Goal: Task Accomplishment & Management: Manage account settings

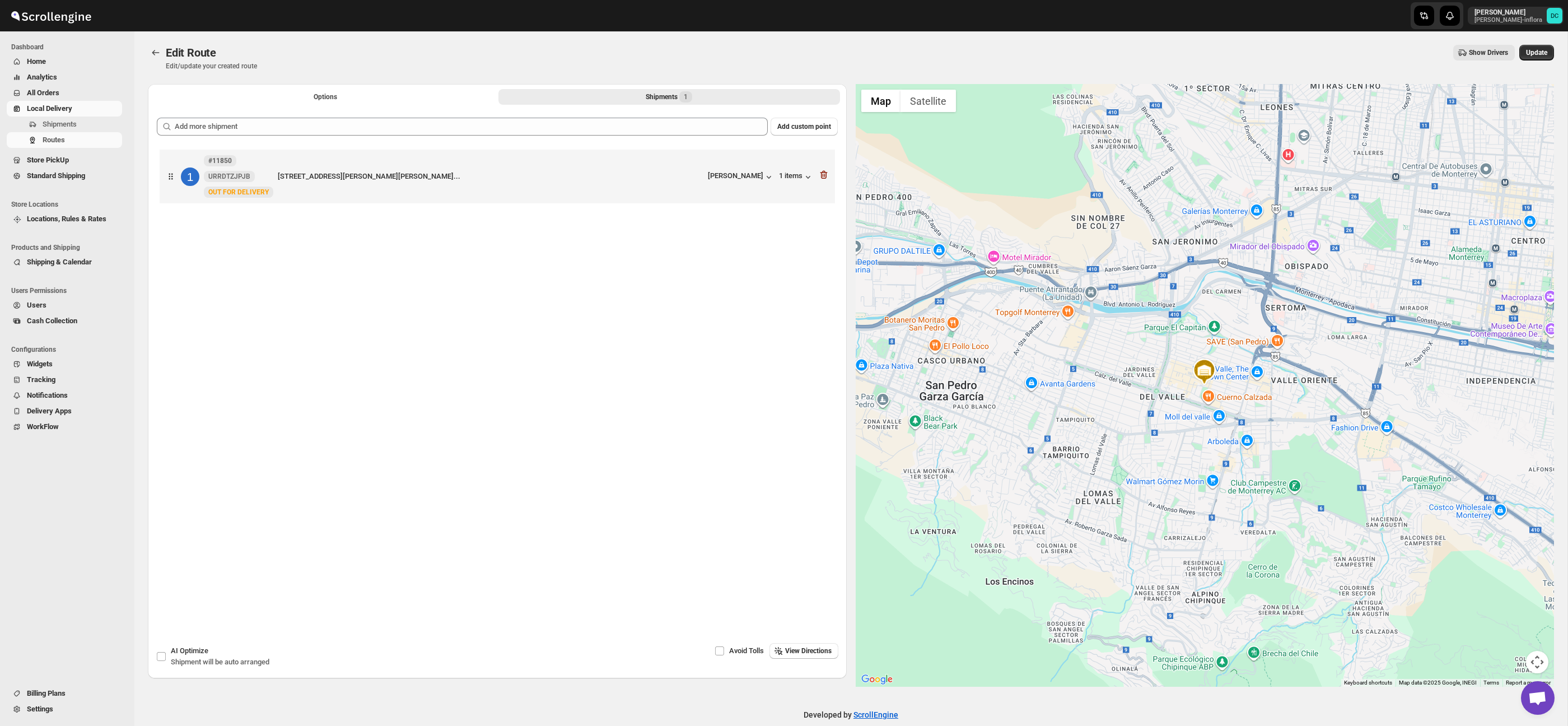
click at [67, 89] on span "All Orders" at bounding box center [73, 93] width 93 height 11
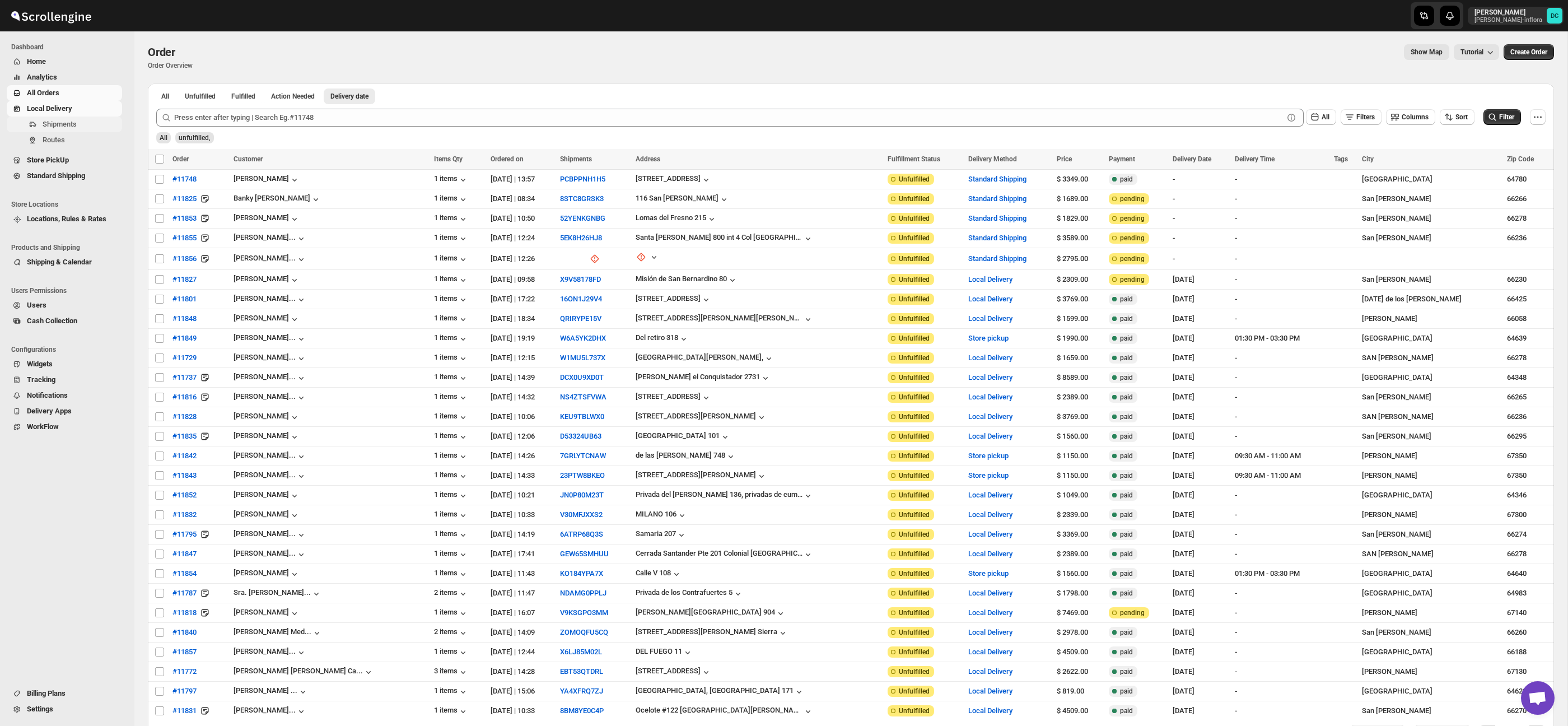
scroll to position [2, 0]
click at [86, 128] on span "Shipments" at bounding box center [81, 124] width 77 height 11
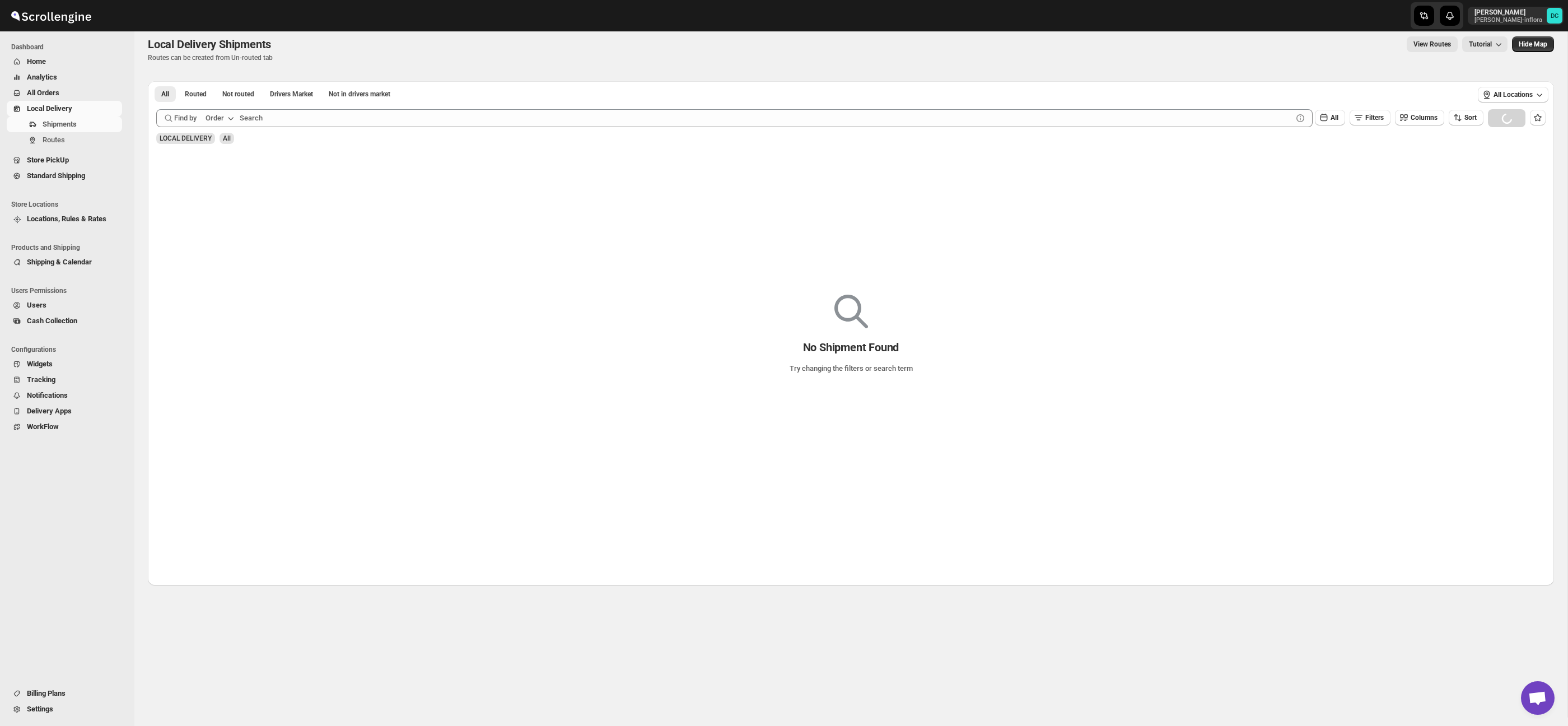
click at [77, 90] on span "All Orders" at bounding box center [73, 93] width 93 height 11
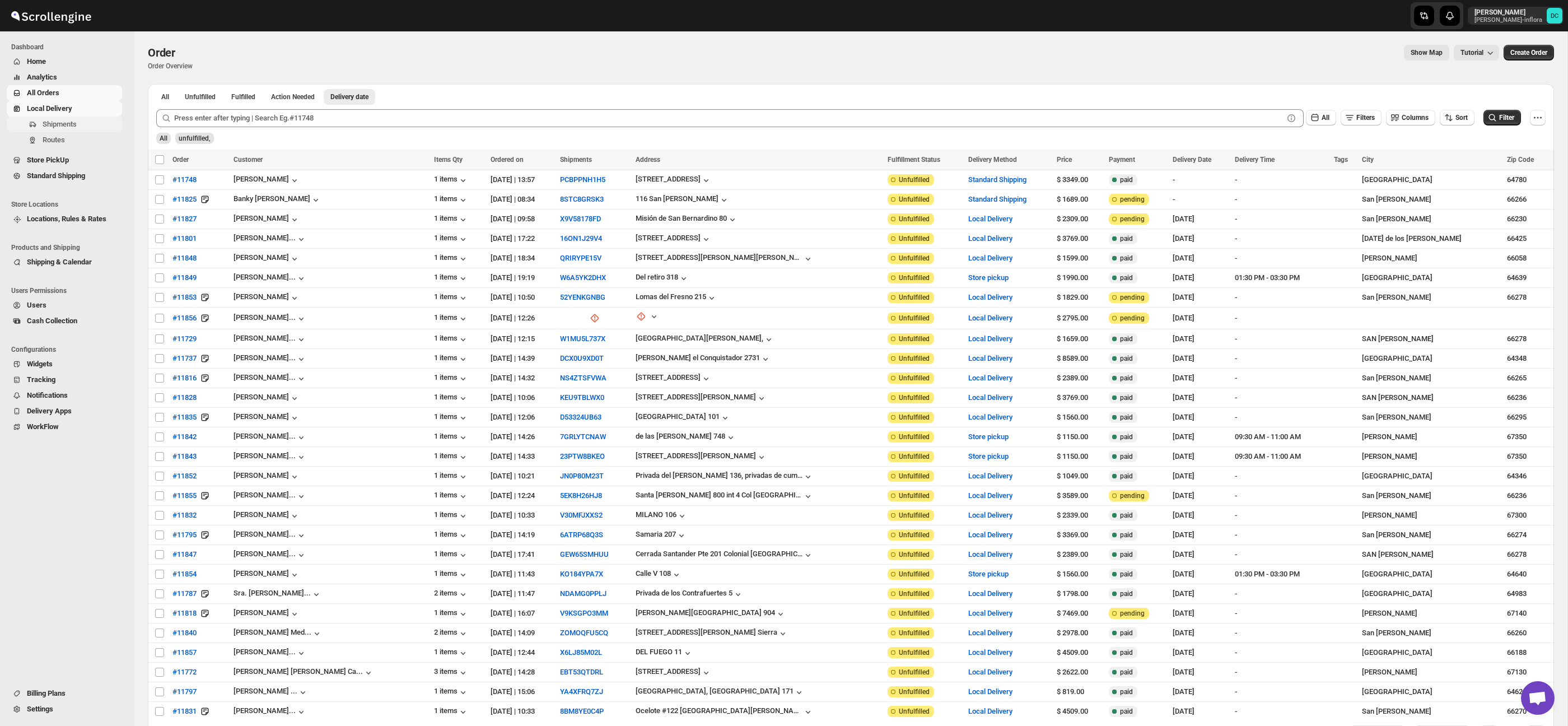
click at [81, 124] on span "Shipments" at bounding box center [81, 124] width 77 height 11
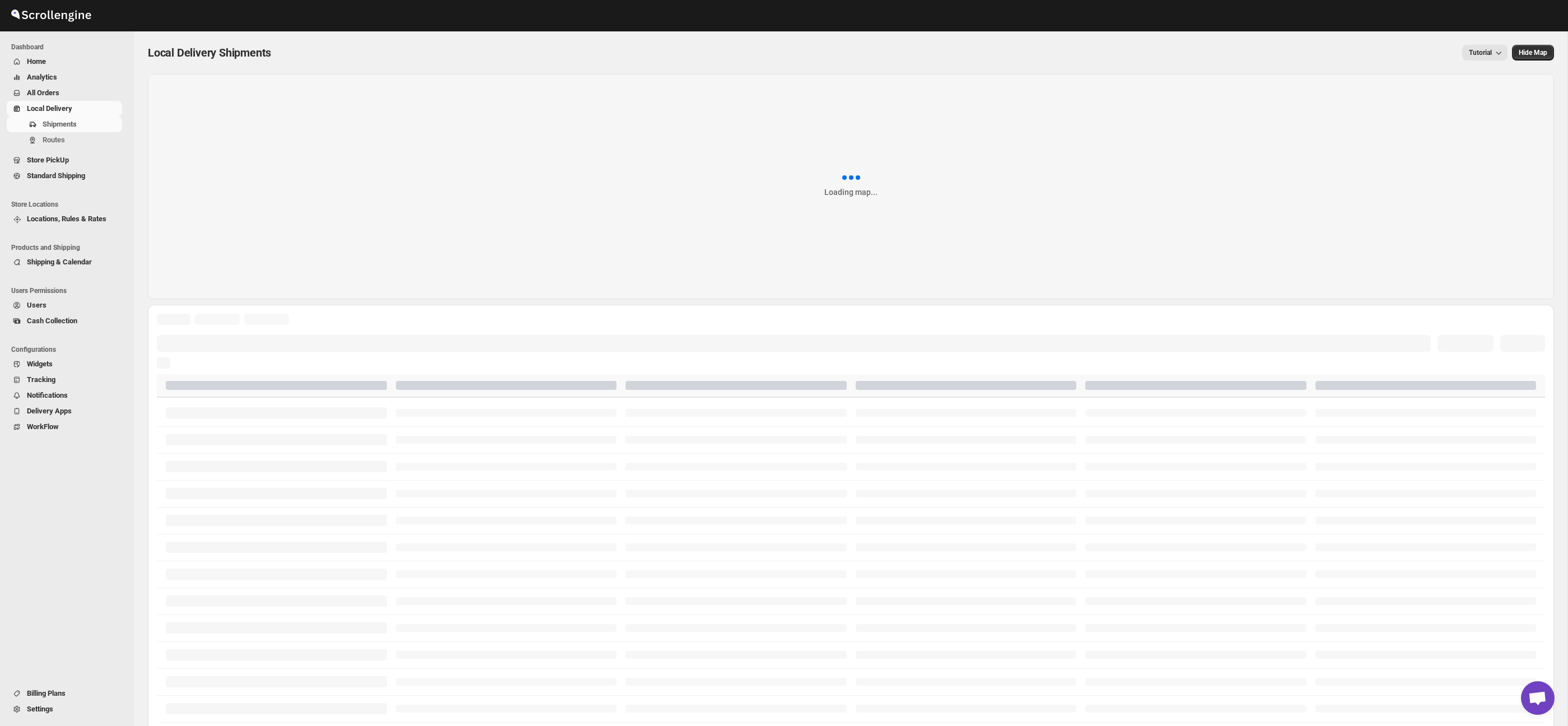
click at [79, 92] on span "All Orders" at bounding box center [73, 93] width 93 height 11
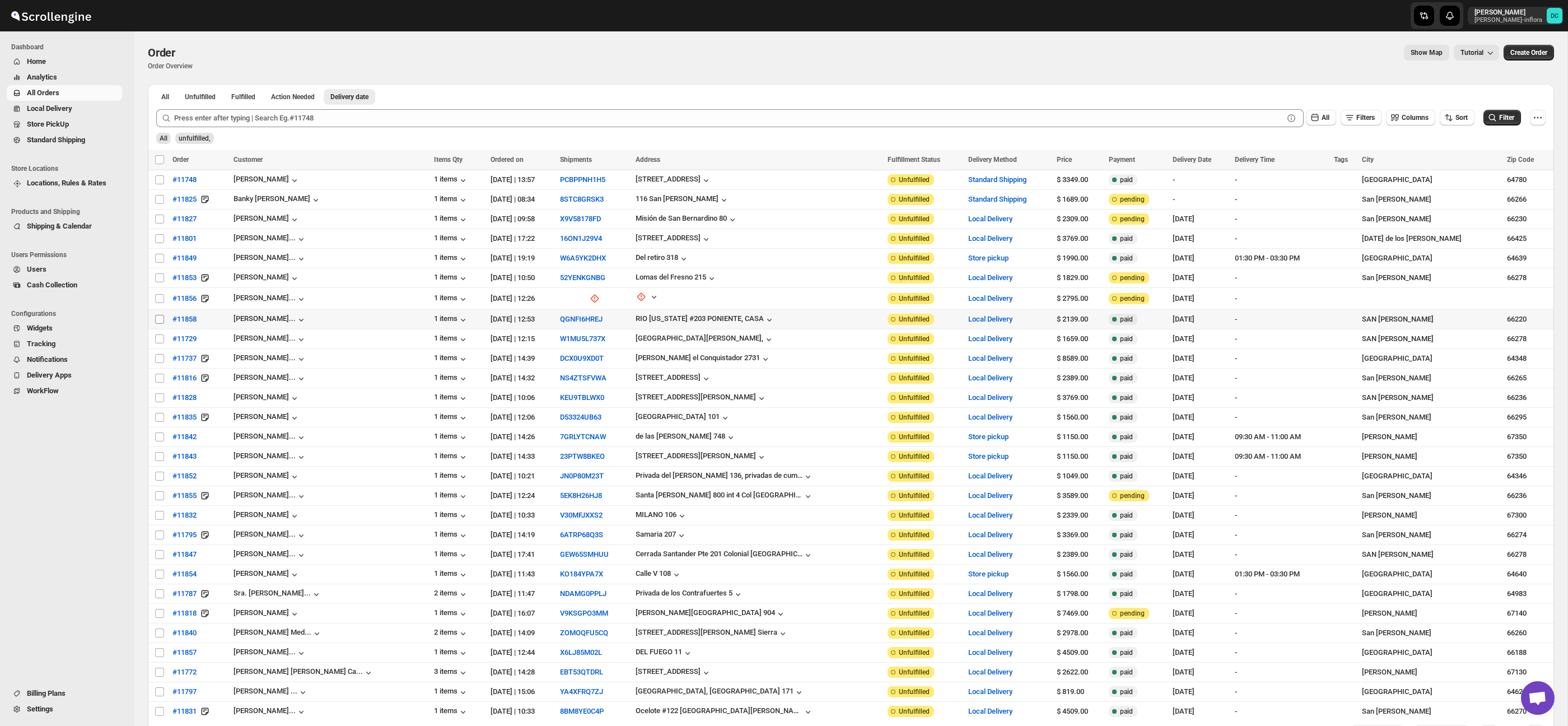
click at [158, 320] on input "Select order" at bounding box center [159, 319] width 9 height 9
checkbox input "true"
click at [159, 297] on input "Select order" at bounding box center [159, 298] width 9 height 9
checkbox input "true"
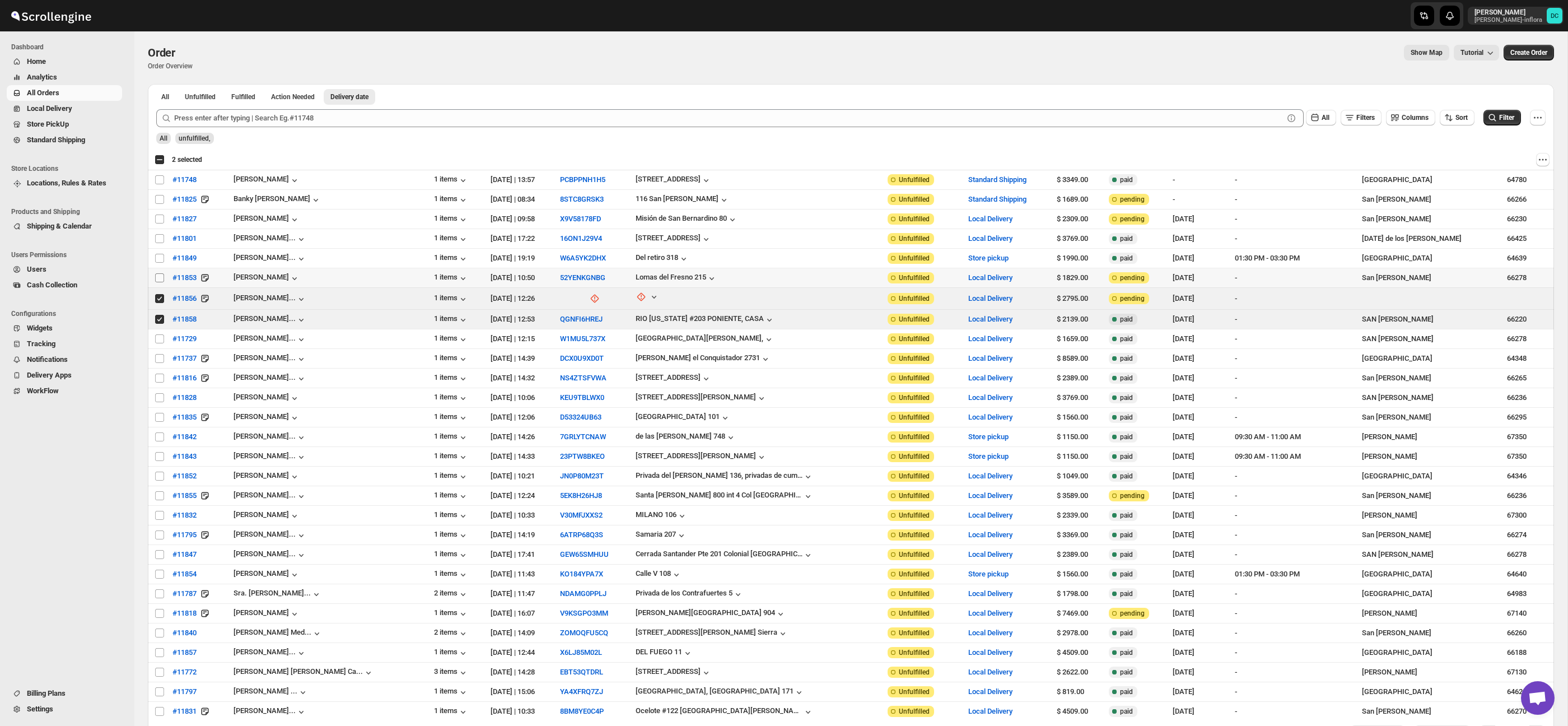
click at [161, 278] on input "Select order" at bounding box center [159, 278] width 9 height 9
checkbox input "true"
click at [160, 257] on input "Select order" at bounding box center [159, 258] width 9 height 9
checkbox input "true"
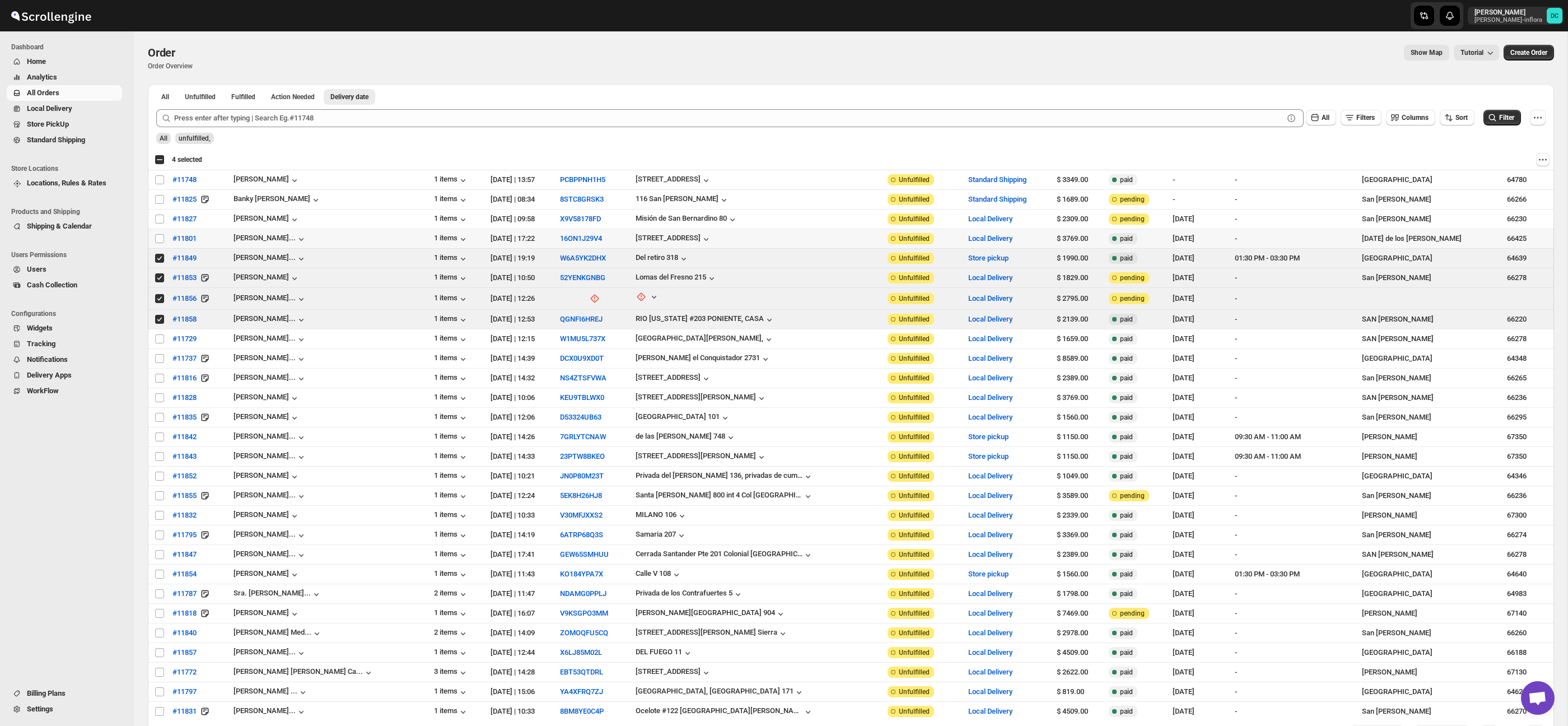
drag, startPoint x: 161, startPoint y: 238, endPoint x: 159, endPoint y: 228, distance: 10.2
click at [161, 238] on input "Select order" at bounding box center [159, 239] width 9 height 9
checkbox input "true"
click at [160, 163] on div "Select all 28 orders 5 selected" at bounding box center [178, 160] width 47 height 10
checkbox input "true"
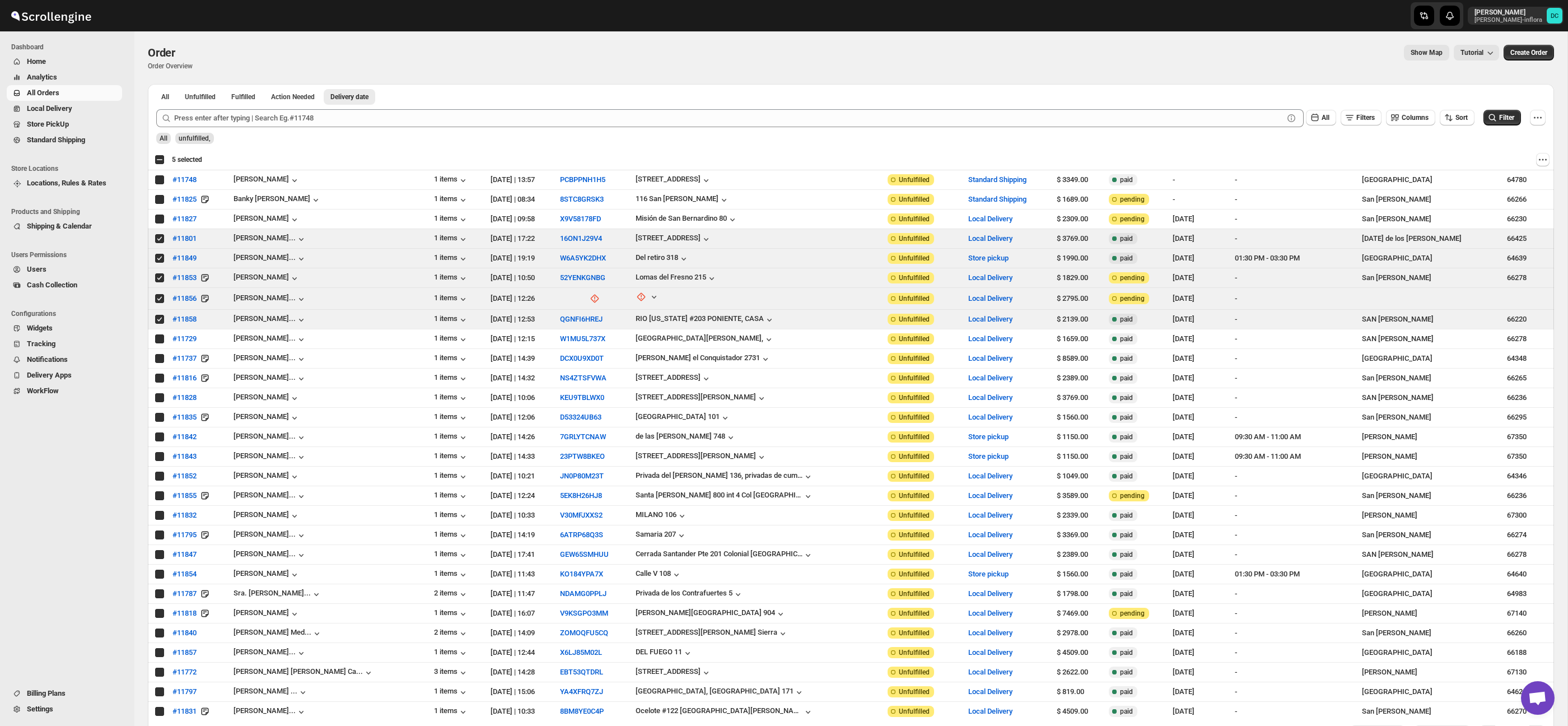
checkbox input "true"
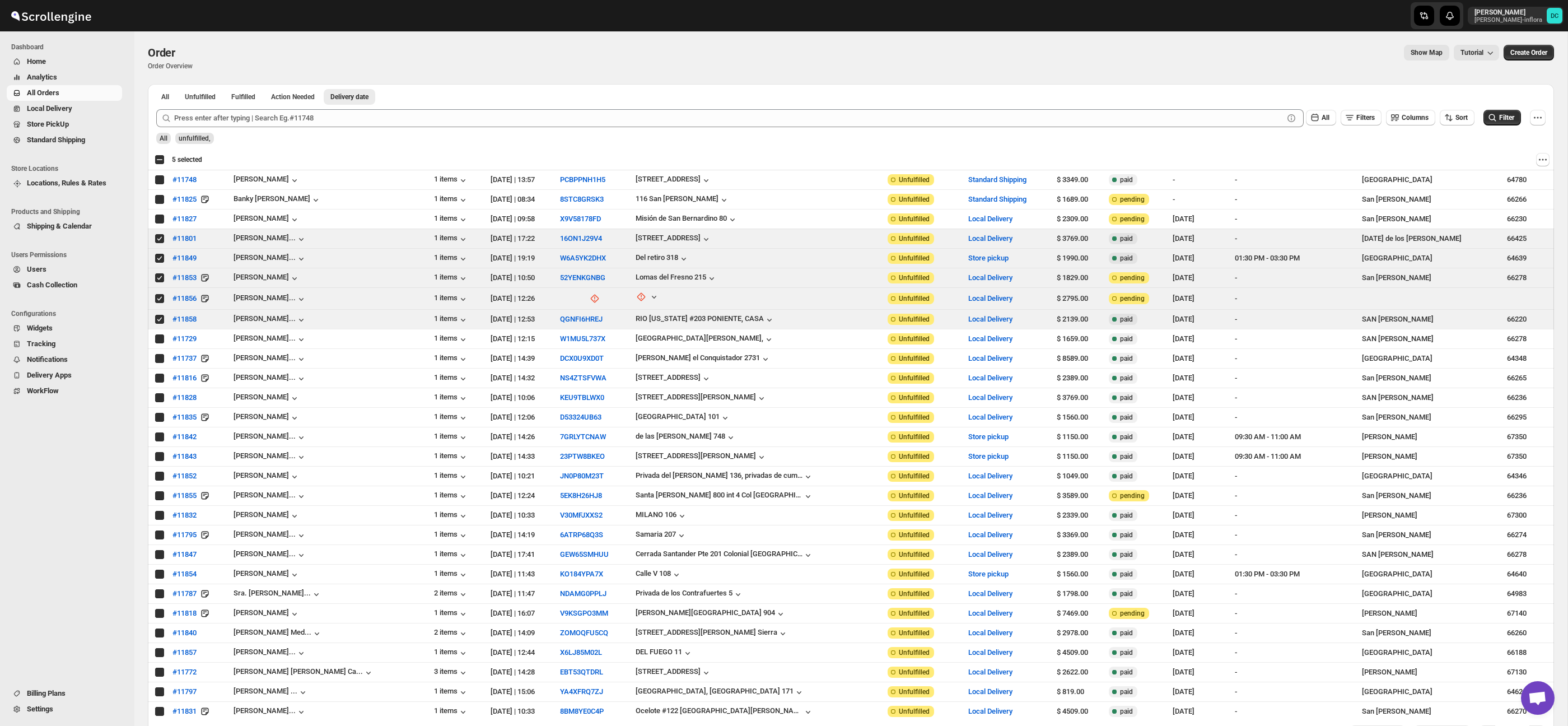
checkbox input "true"
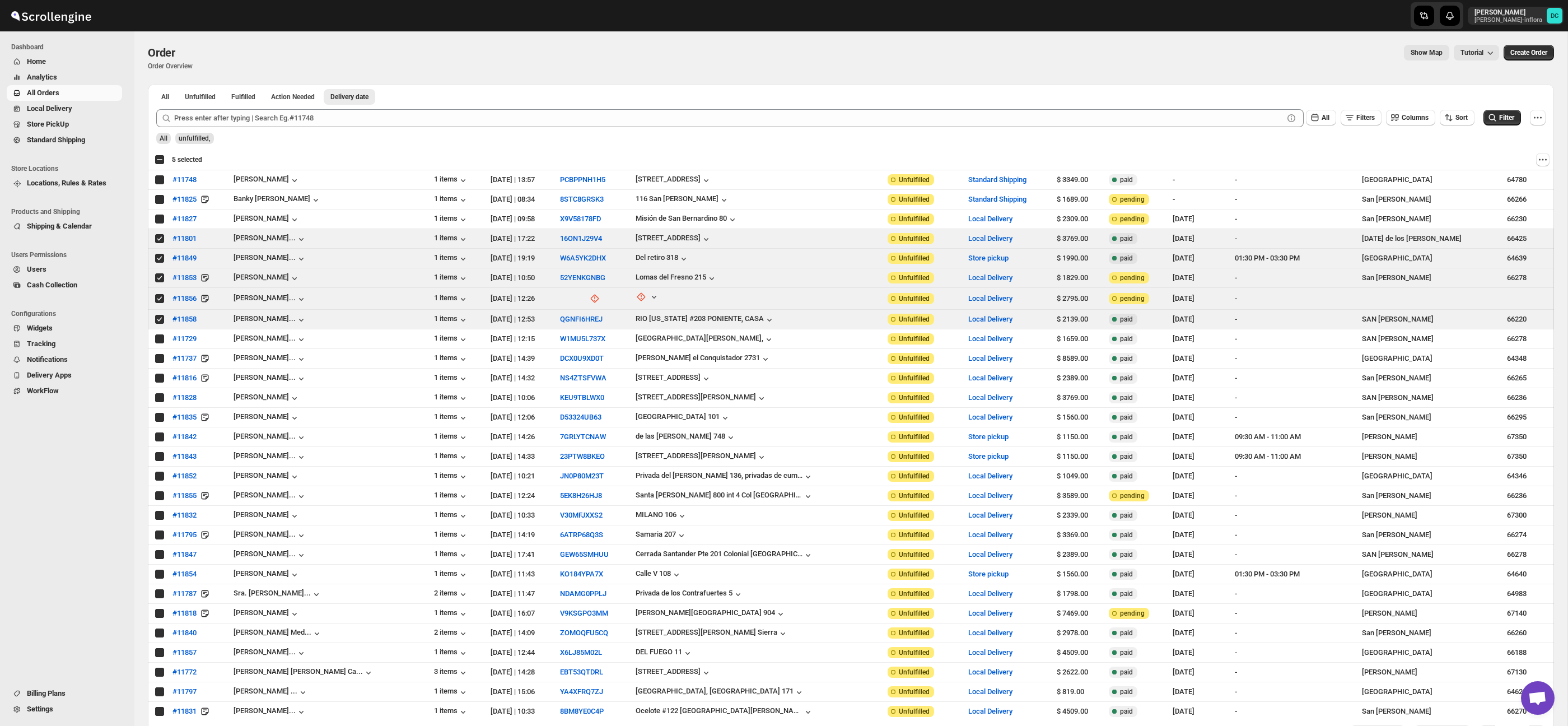
checkbox input "true"
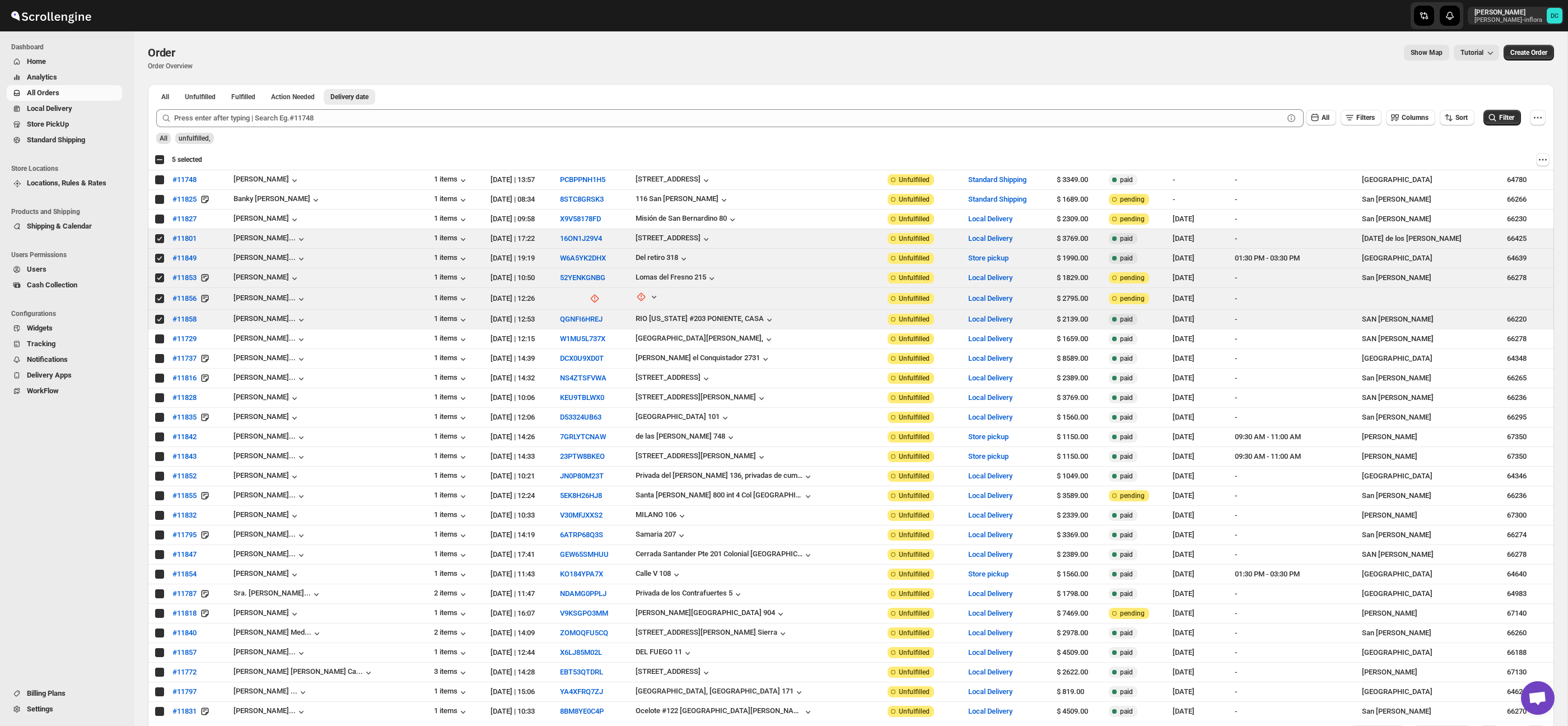
checkbox input "true"
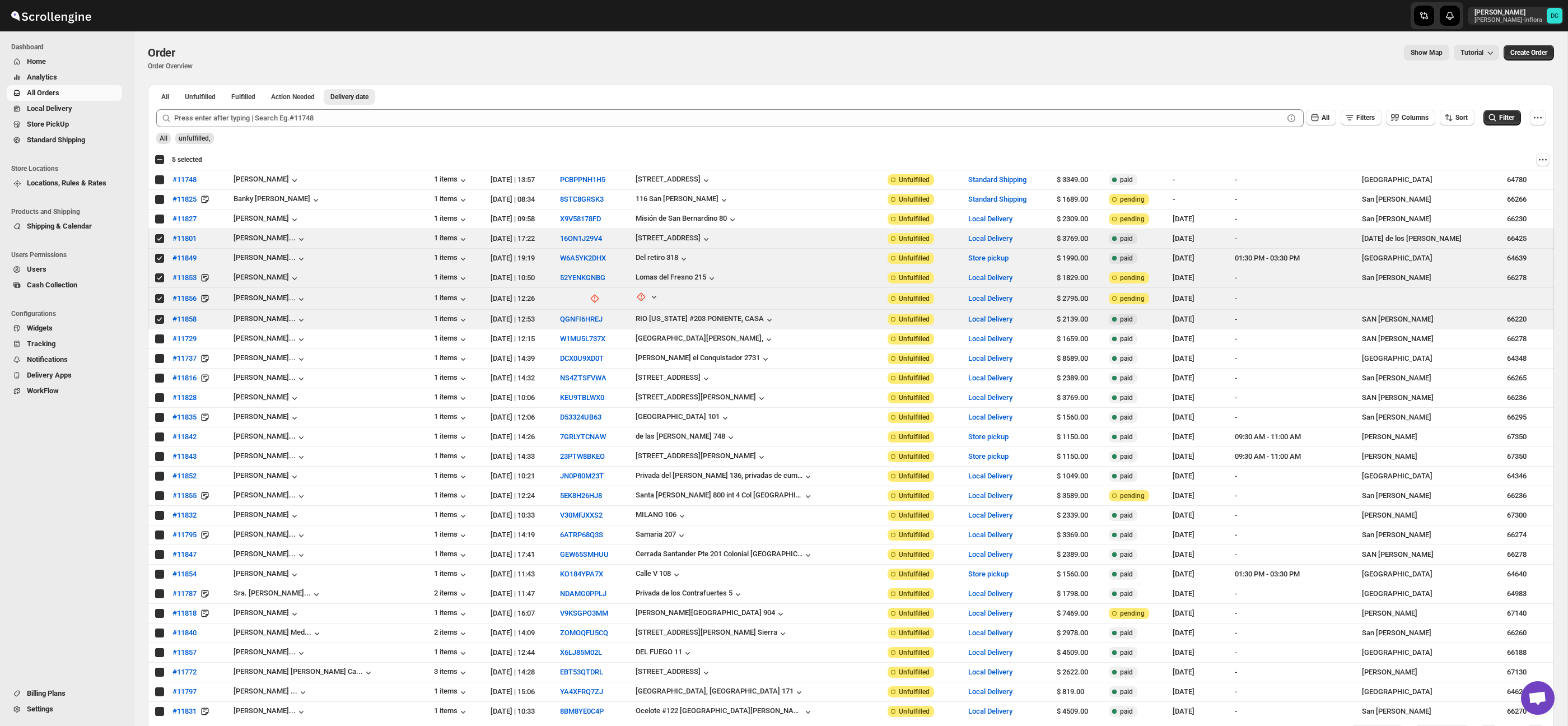
checkbox input "true"
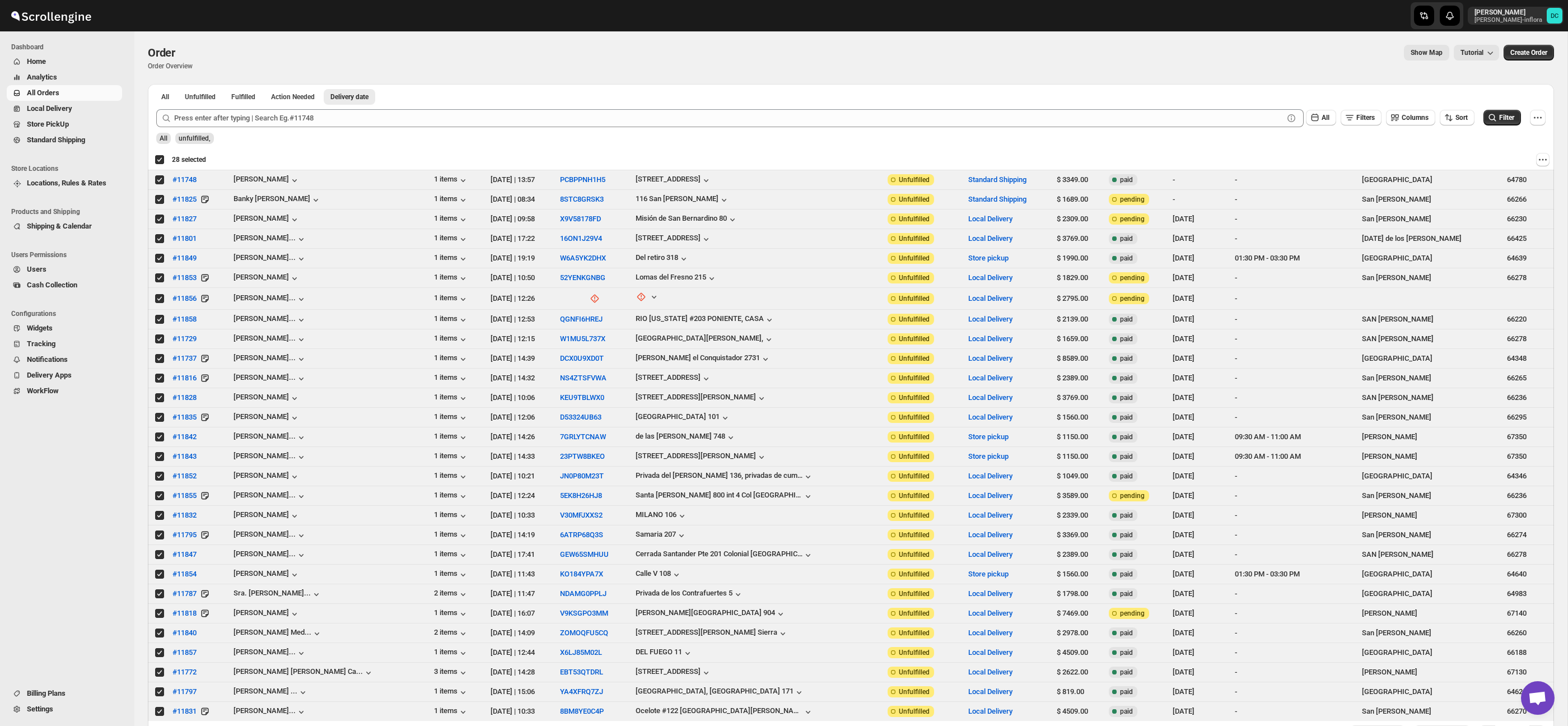
click at [160, 163] on div "Deselect all 28 orders 28 selected" at bounding box center [180, 160] width 52 height 10
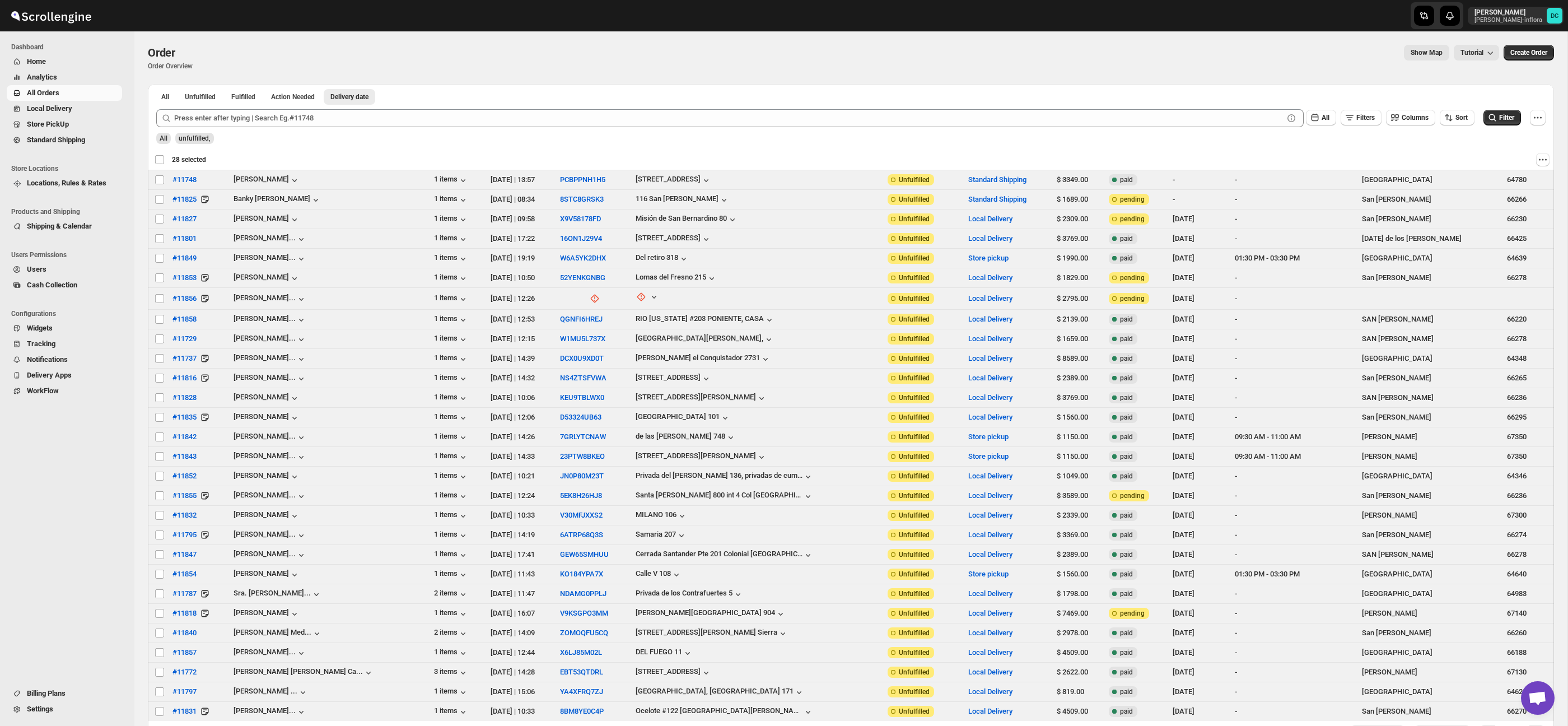
checkbox input "false"
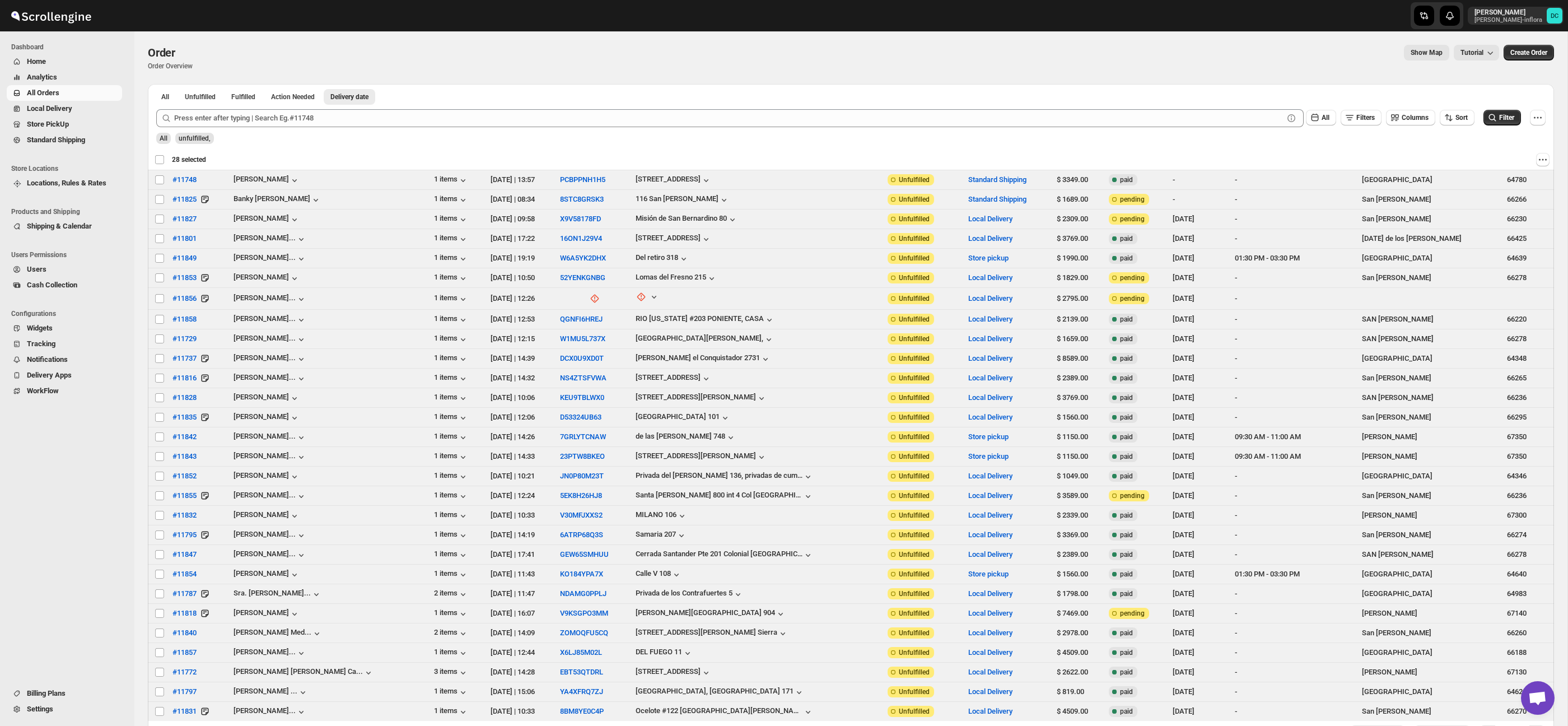
checkbox input "false"
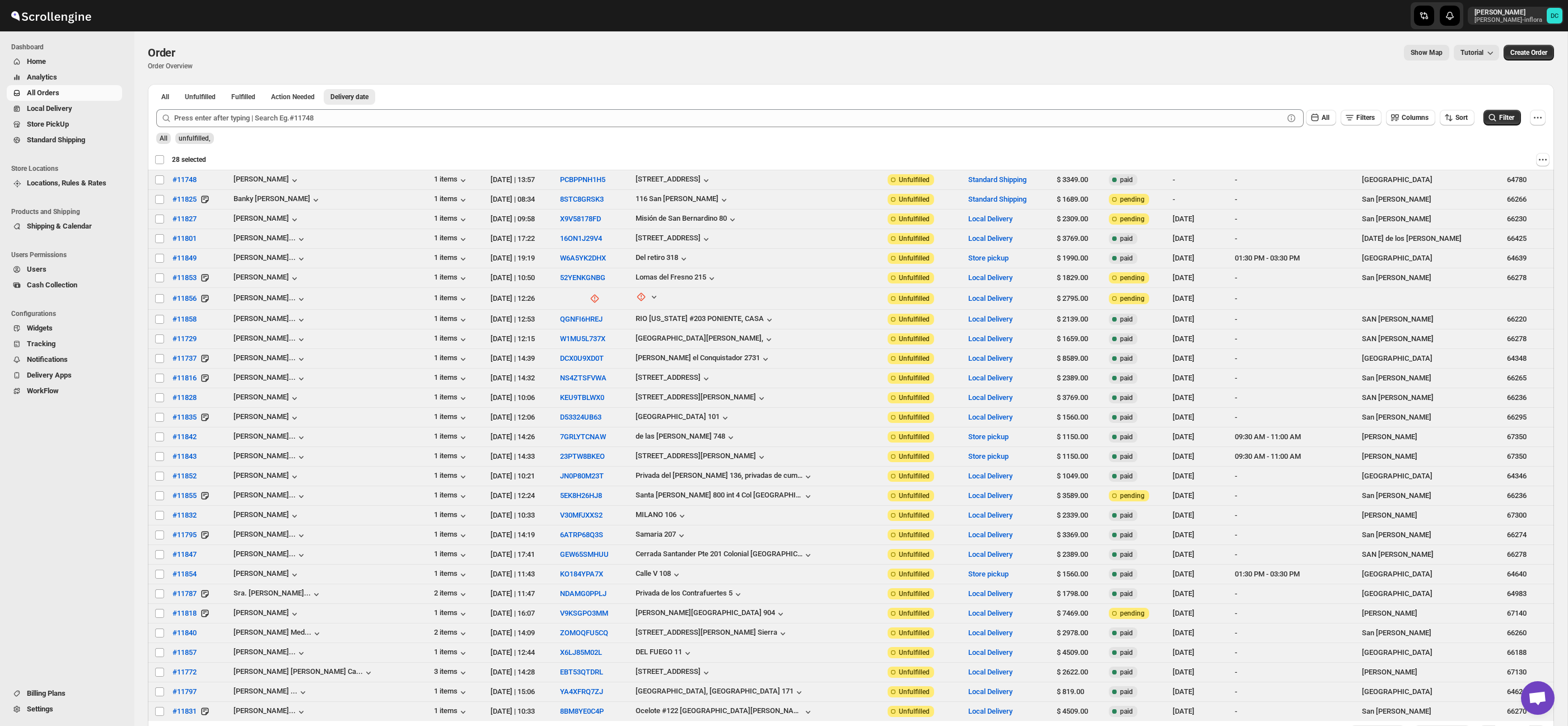
checkbox input "false"
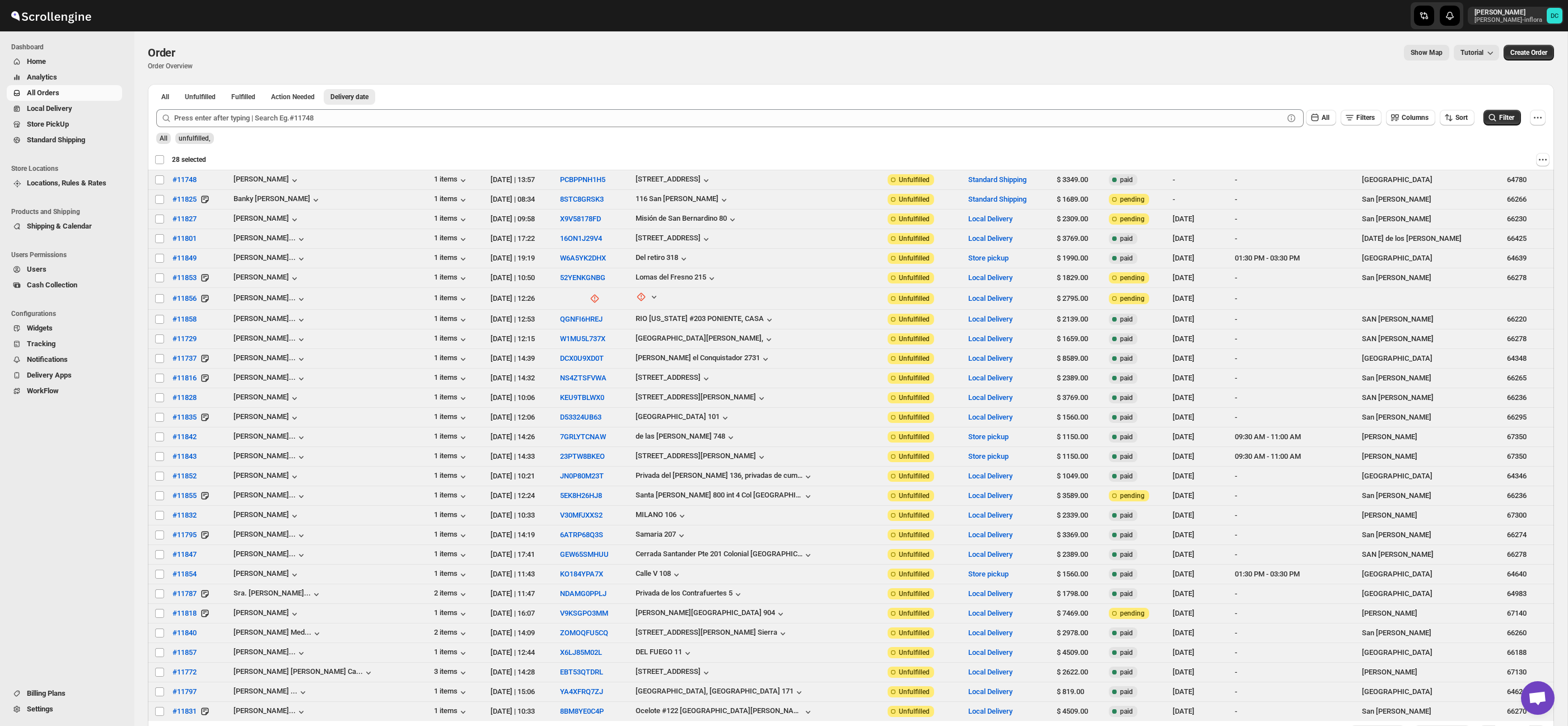
checkbox input "false"
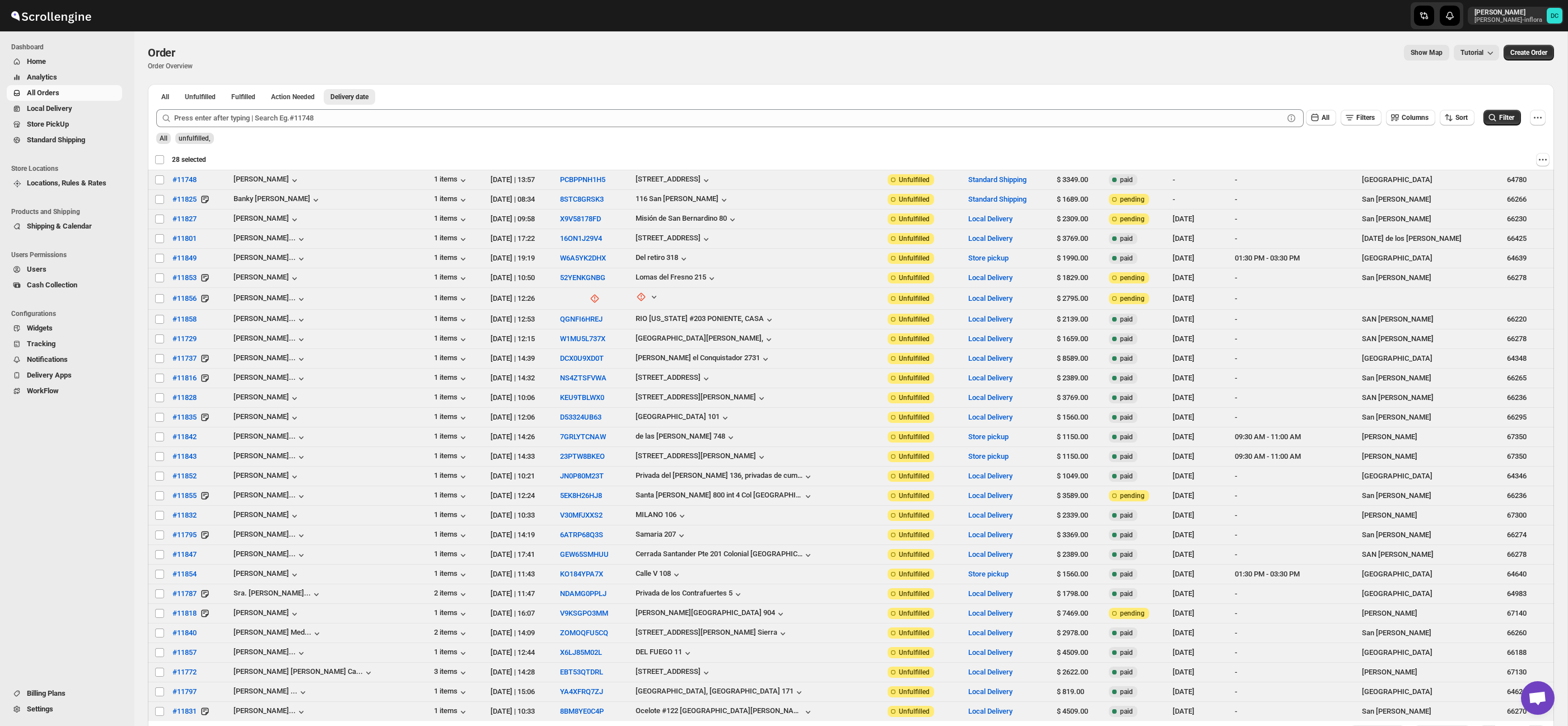
checkbox input "false"
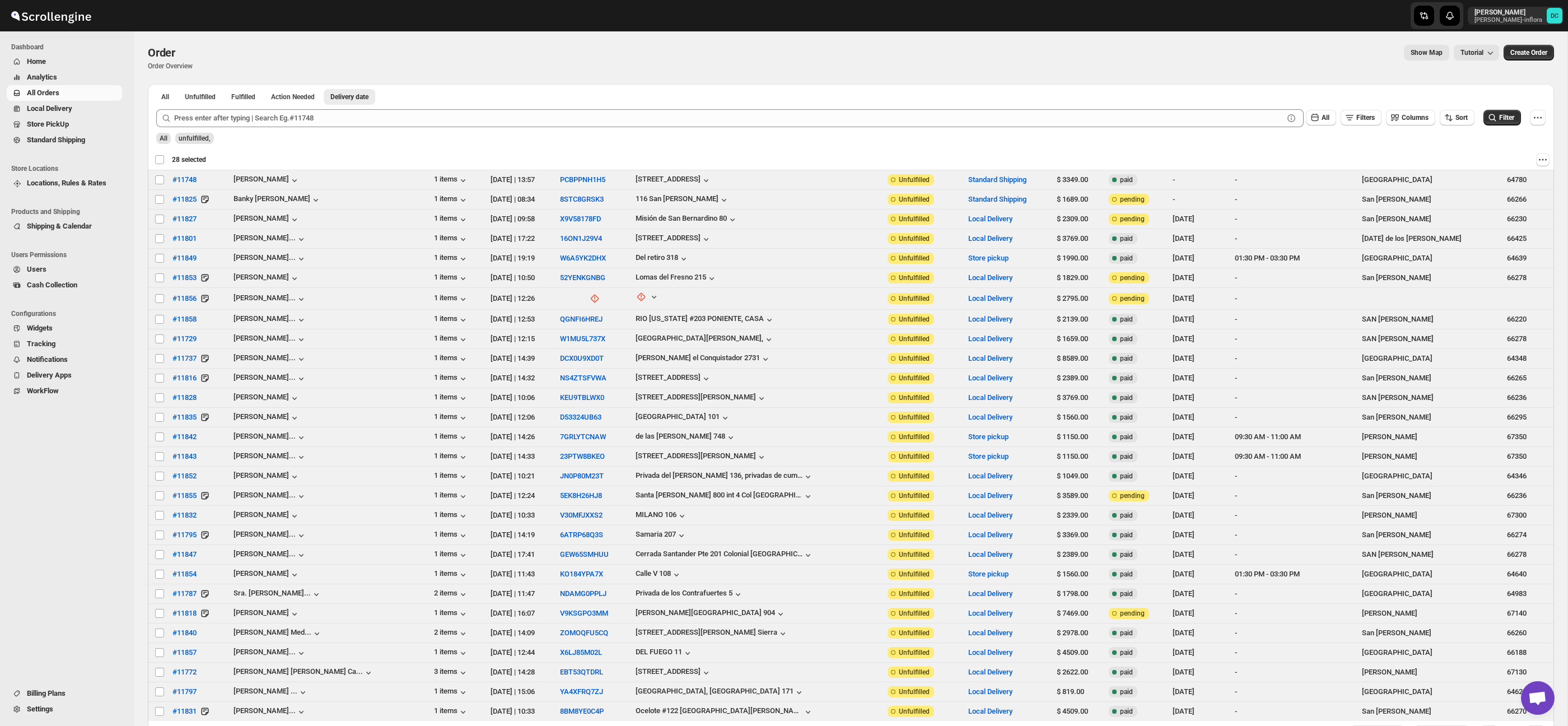
checkbox input "false"
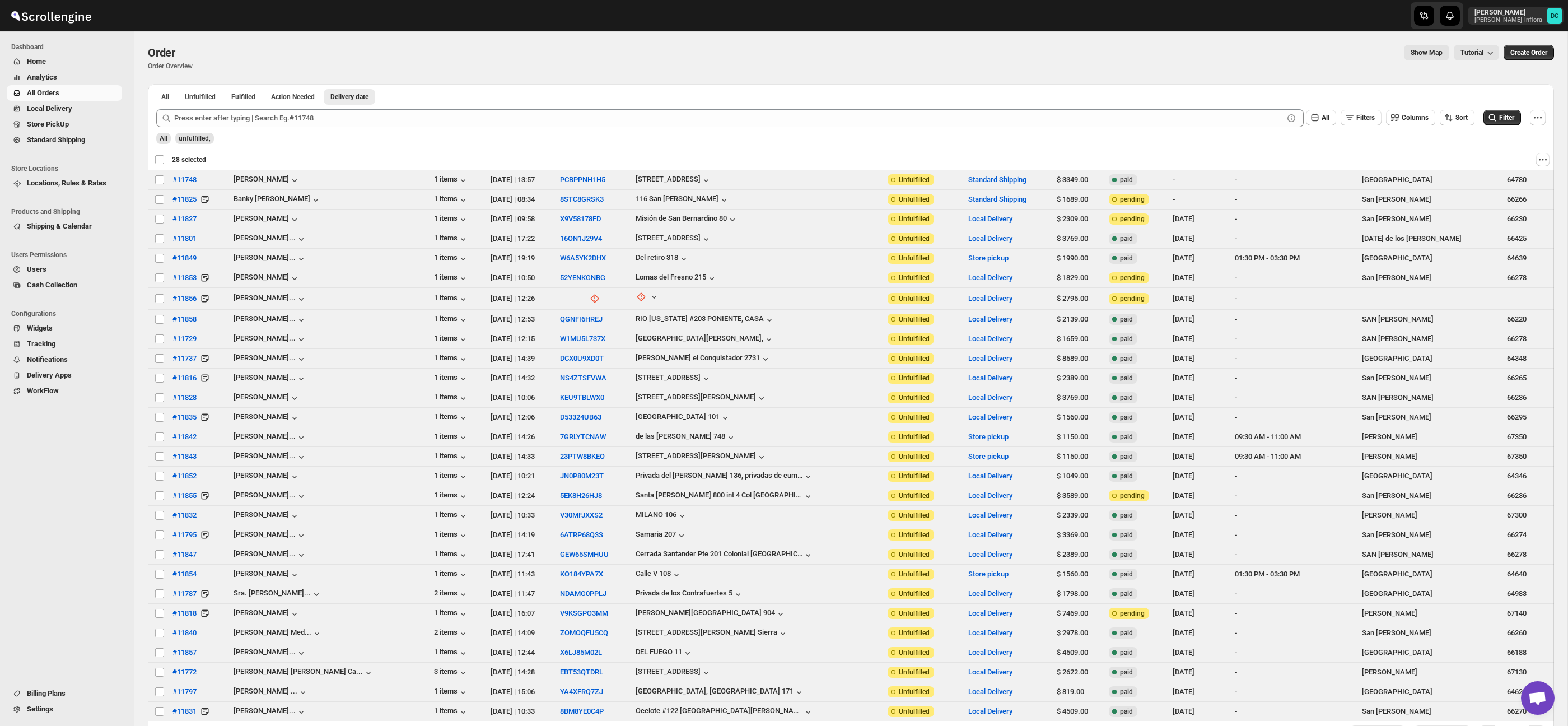
checkbox input "false"
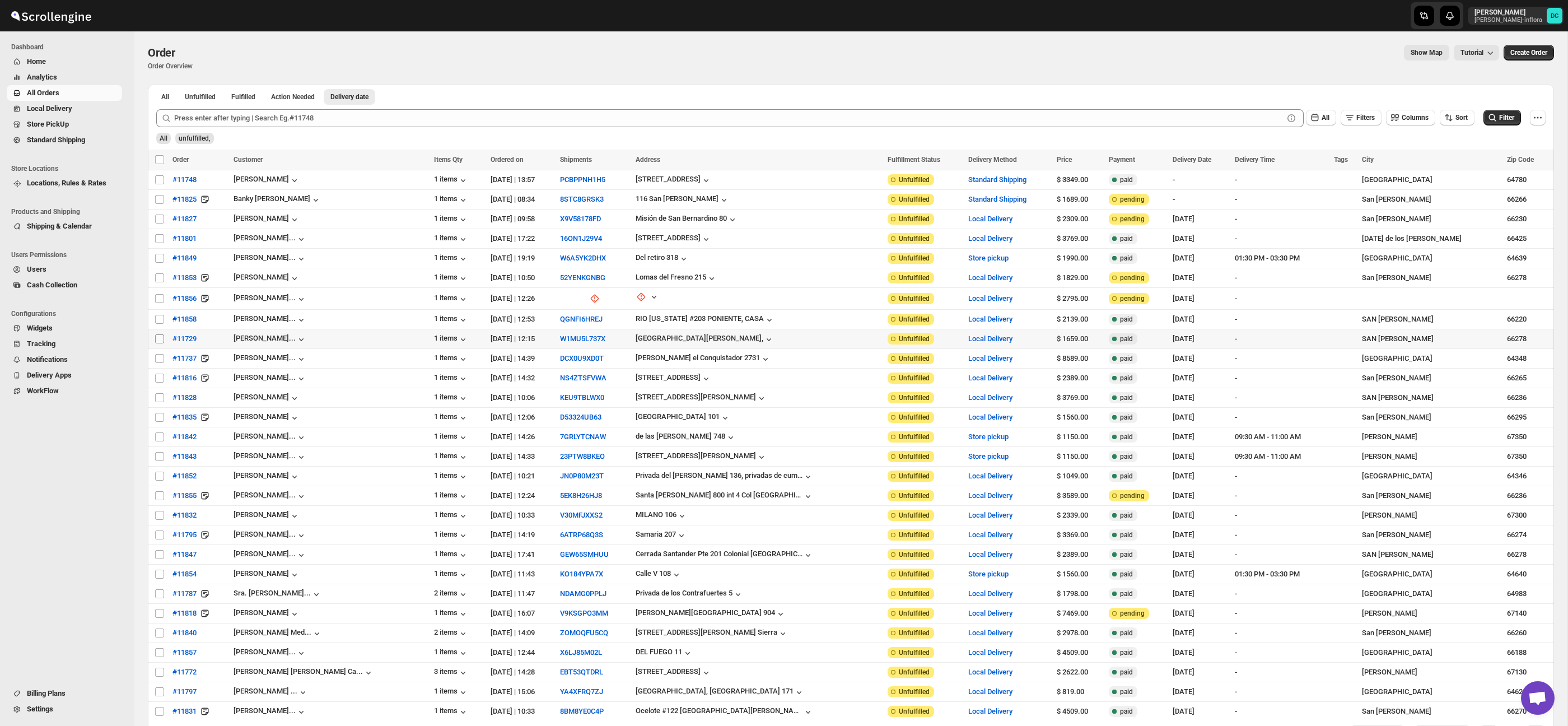
click at [158, 339] on input "Select order" at bounding box center [159, 339] width 9 height 9
checkbox input "true"
click at [160, 359] on input "Select order" at bounding box center [159, 358] width 9 height 9
checkbox input "true"
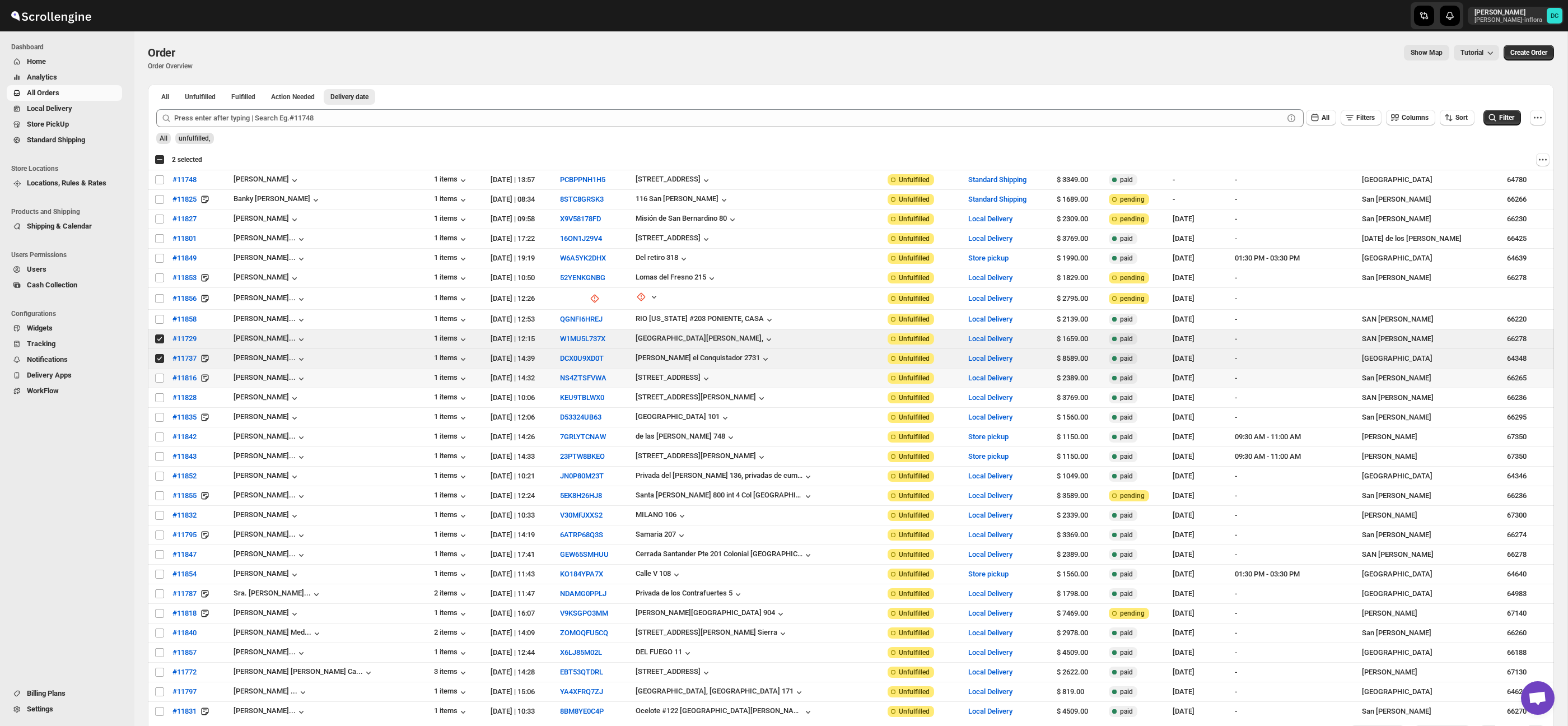
click at [163, 379] on input "Select order" at bounding box center [159, 378] width 9 height 9
checkbox input "true"
click at [161, 399] on input "Select order" at bounding box center [159, 398] width 9 height 9
checkbox input "true"
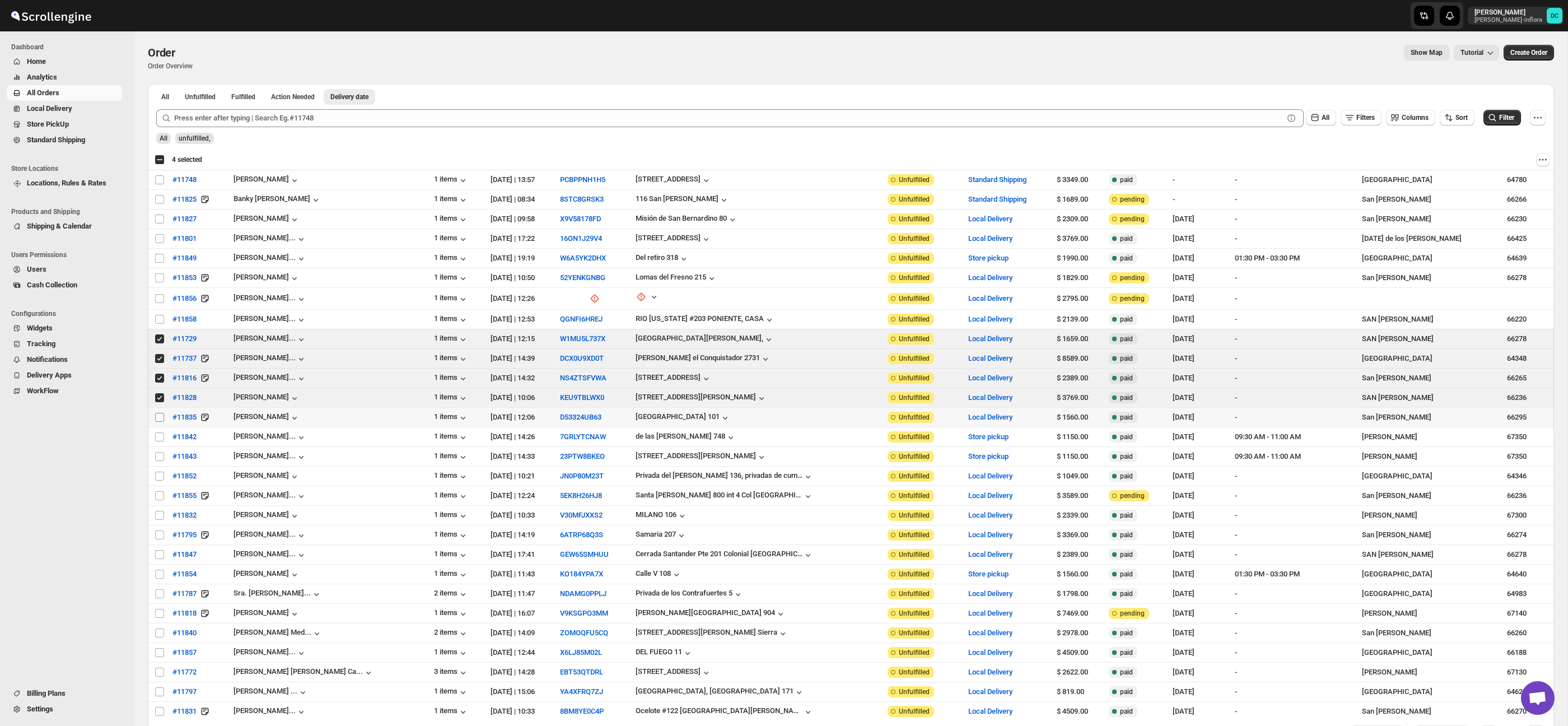
click at [161, 417] on input "Select order" at bounding box center [159, 417] width 9 height 9
checkbox input "true"
click at [159, 437] on input "Select order" at bounding box center [159, 437] width 9 height 9
checkbox input "true"
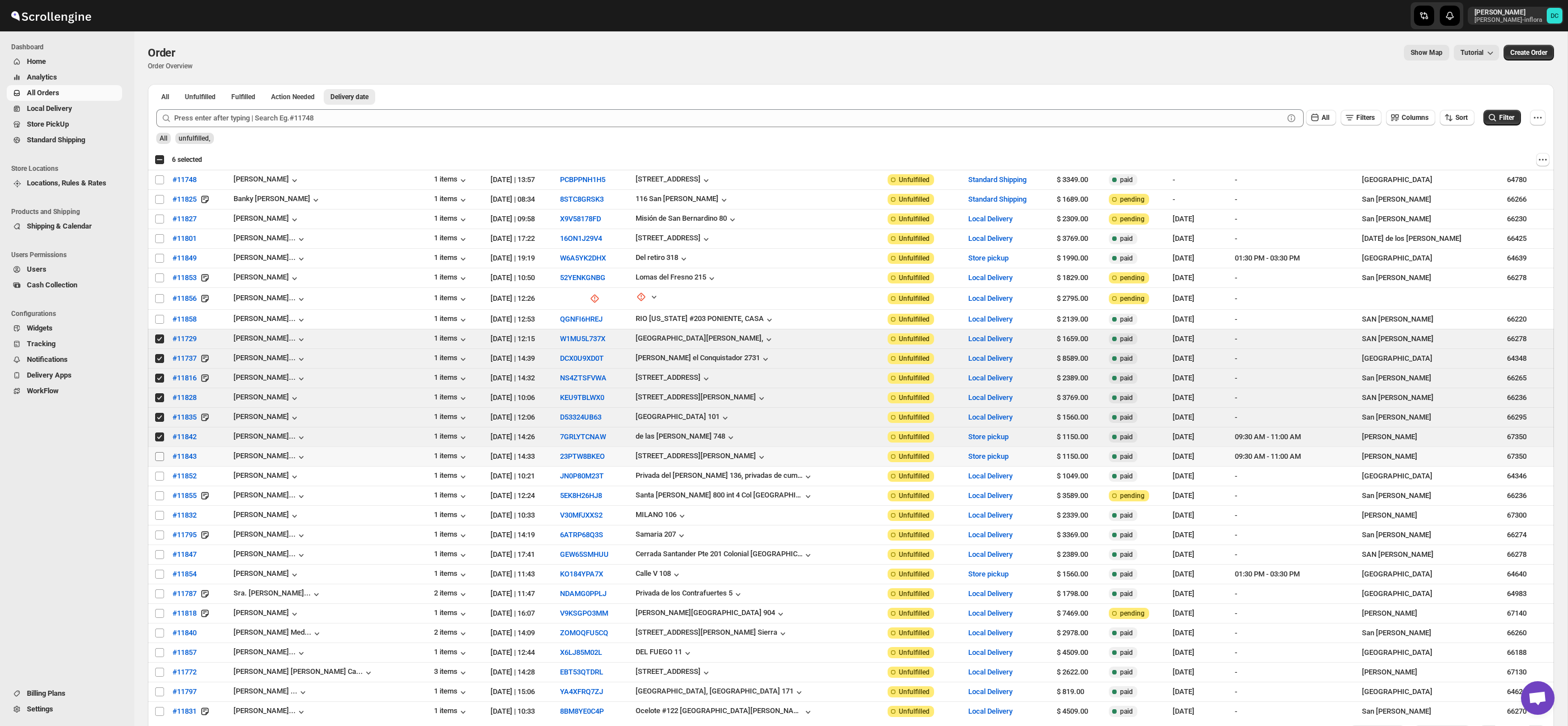
click at [162, 459] on input "Select order" at bounding box center [159, 456] width 9 height 9
checkbox input "true"
click at [158, 477] on input "Select order" at bounding box center [159, 476] width 9 height 9
checkbox input "true"
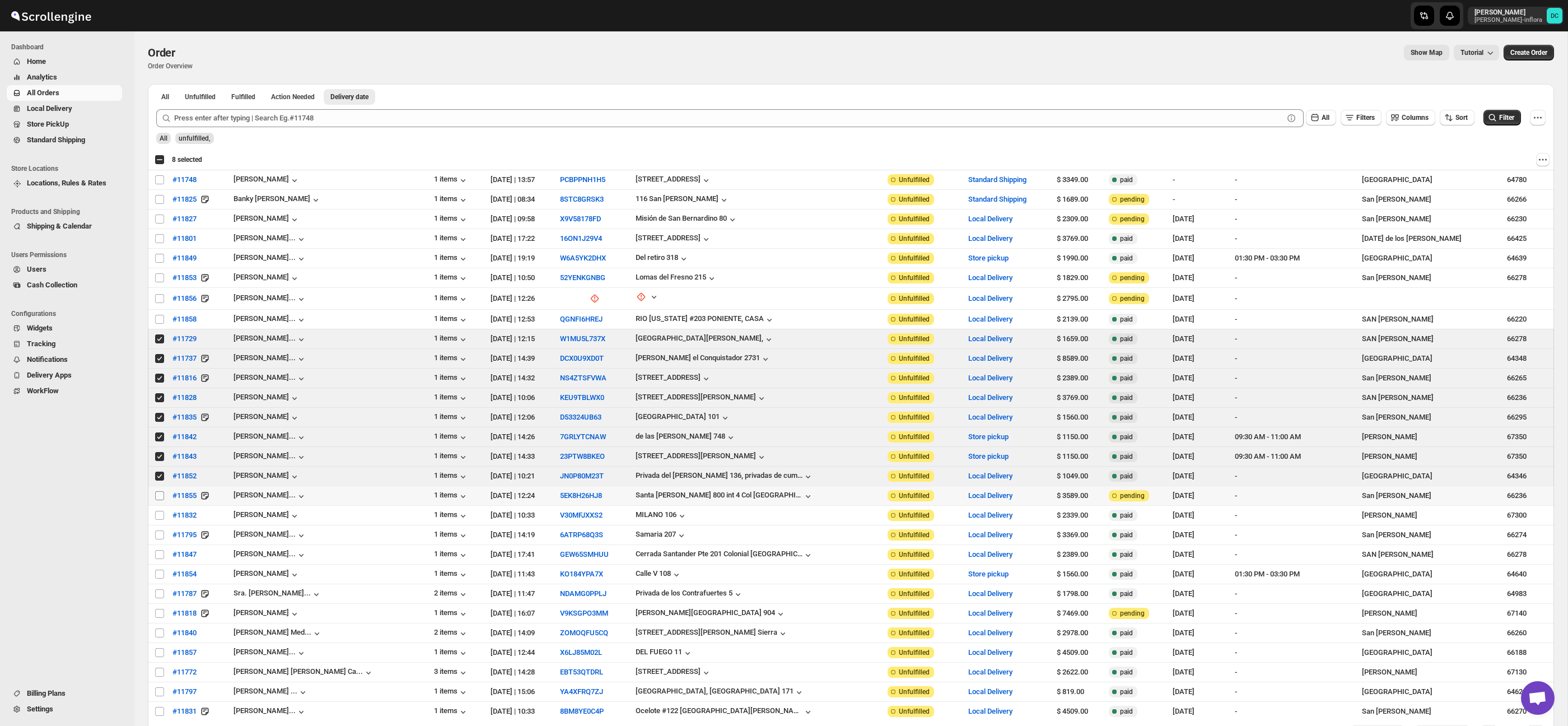
click at [159, 498] on input "Select order" at bounding box center [159, 496] width 9 height 9
drag, startPoint x: 160, startPoint y: 498, endPoint x: 159, endPoint y: 485, distance: 13.0
click at [159, 497] on input "Select order" at bounding box center [159, 496] width 9 height 9
checkbox input "false"
click at [159, 477] on input "Select order" at bounding box center [159, 476] width 9 height 9
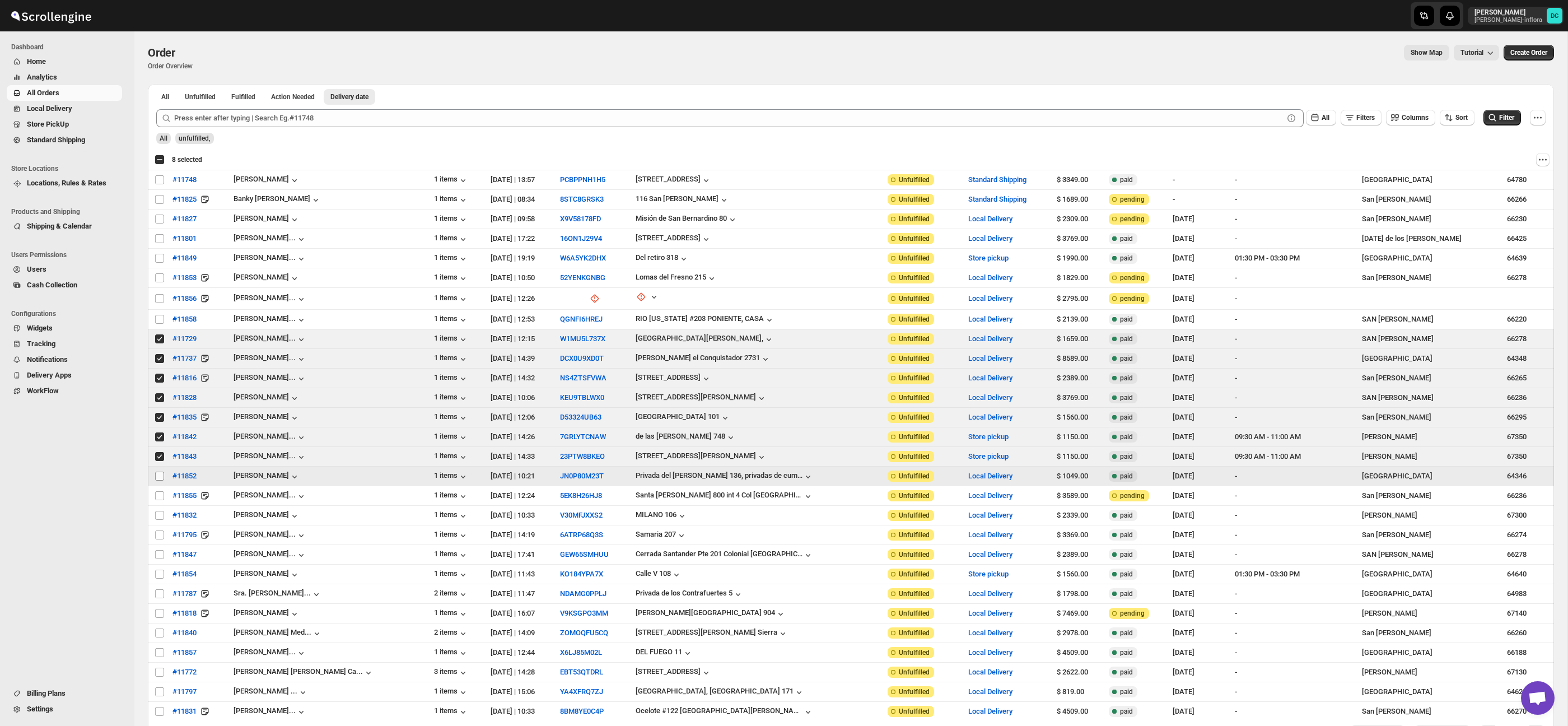
checkbox input "false"
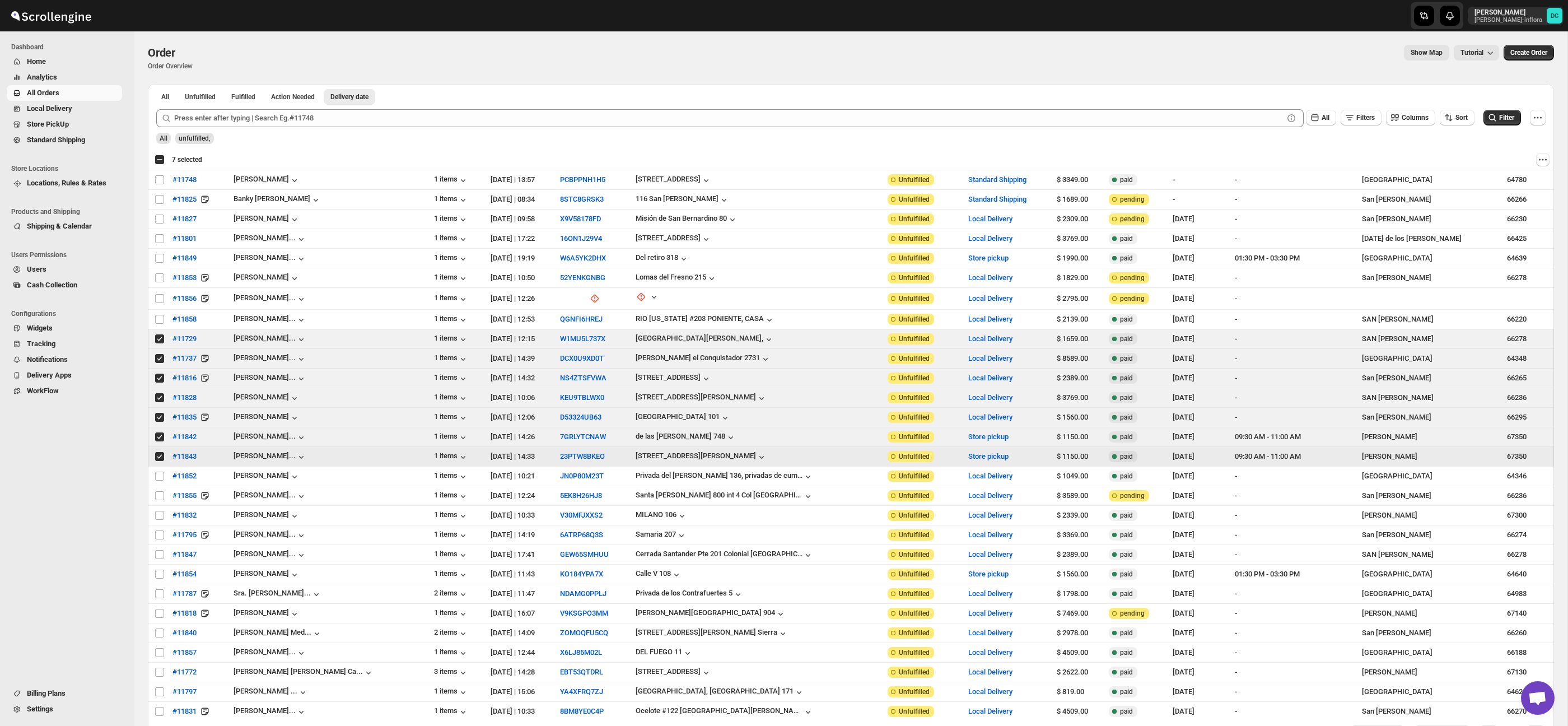
click at [158, 459] on input "Select order" at bounding box center [159, 456] width 9 height 9
checkbox input "false"
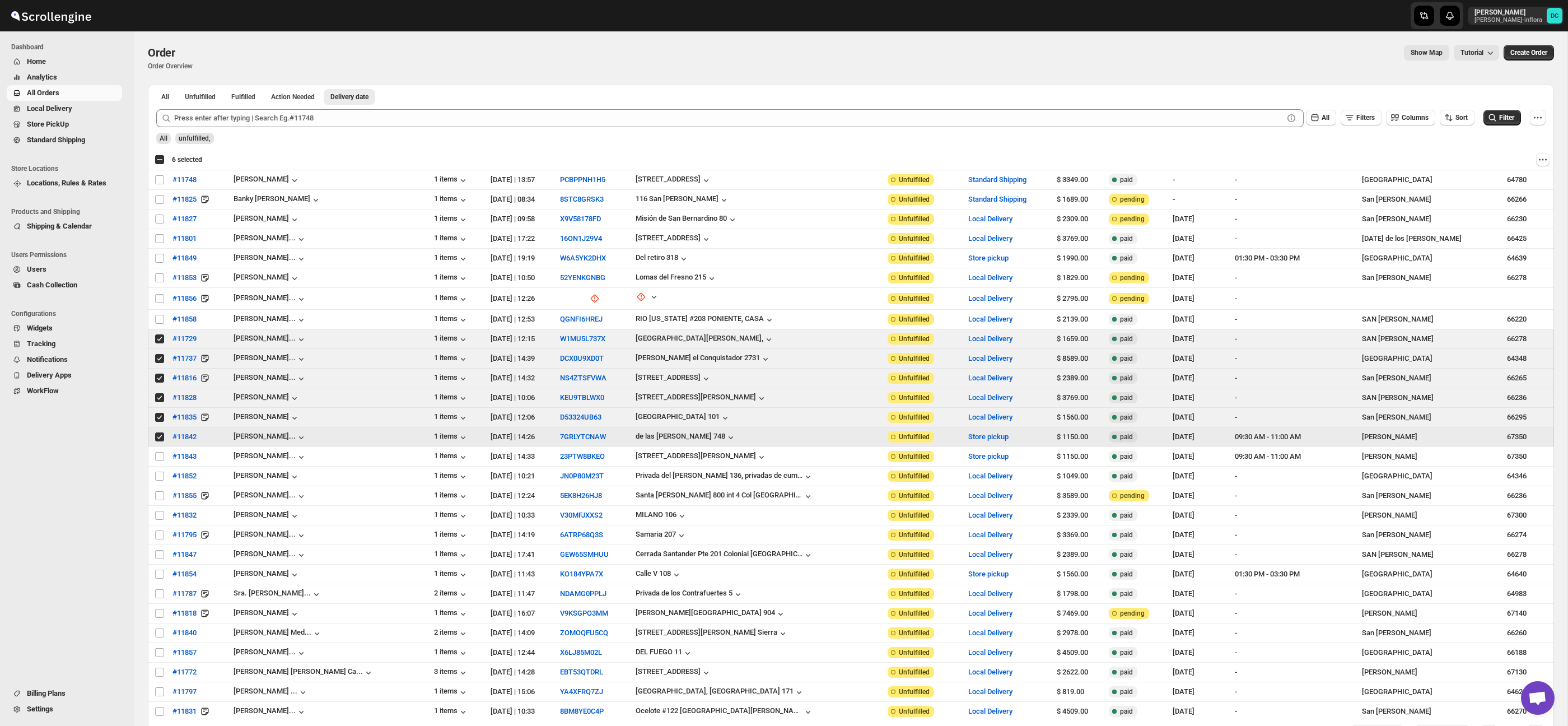
click at [156, 440] on input "Select order" at bounding box center [159, 437] width 9 height 9
checkbox input "false"
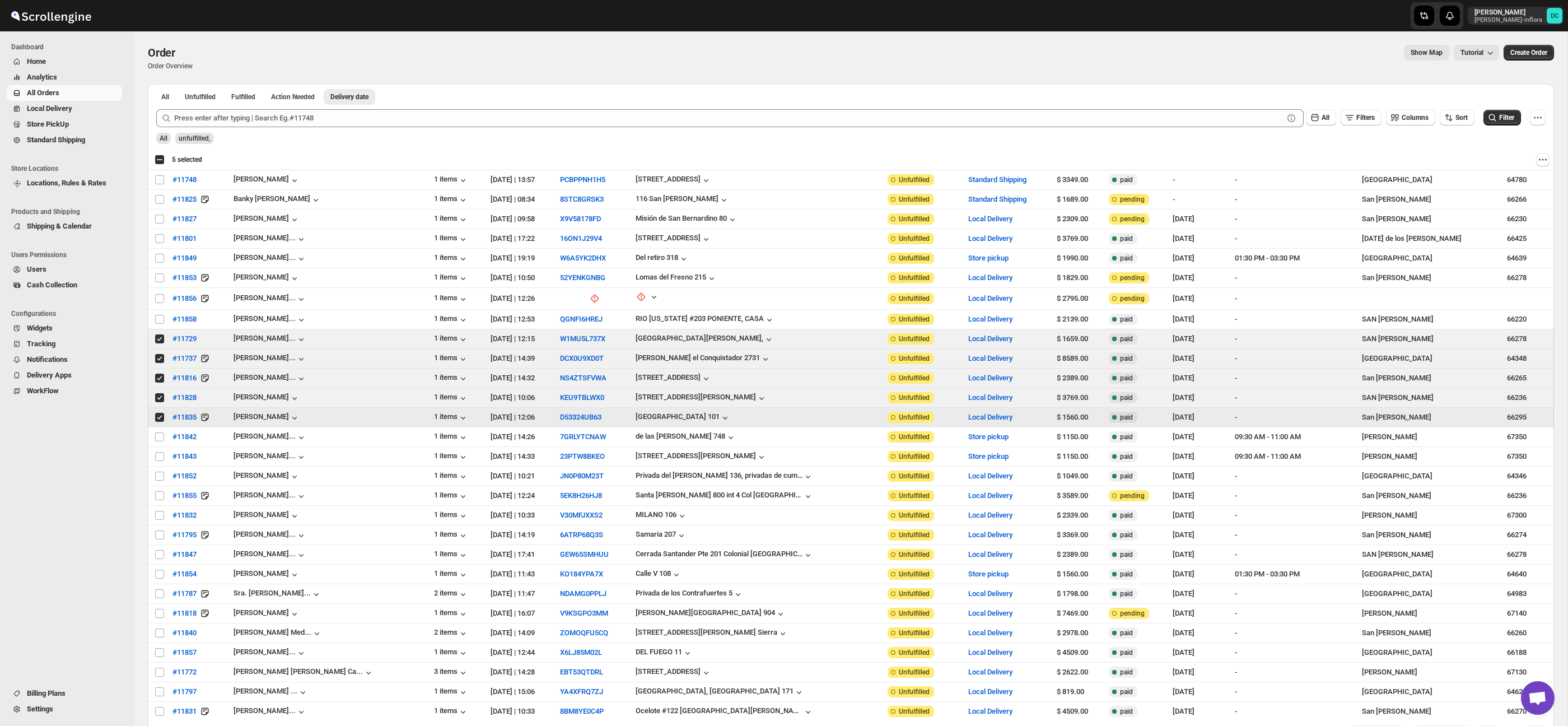
click at [160, 416] on input "Select order" at bounding box center [159, 417] width 9 height 9
checkbox input "false"
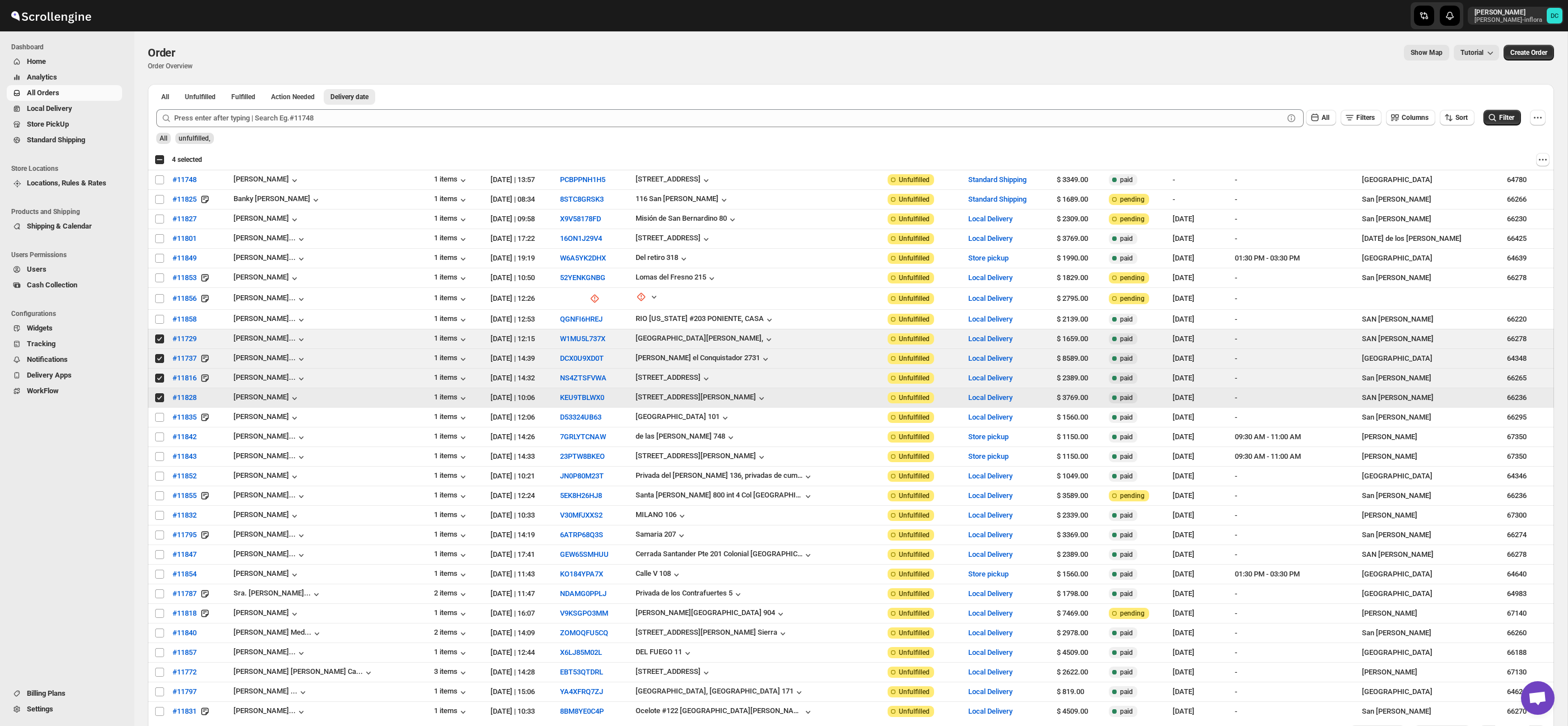
click at [159, 397] on input "Select order" at bounding box center [159, 398] width 9 height 9
checkbox input "false"
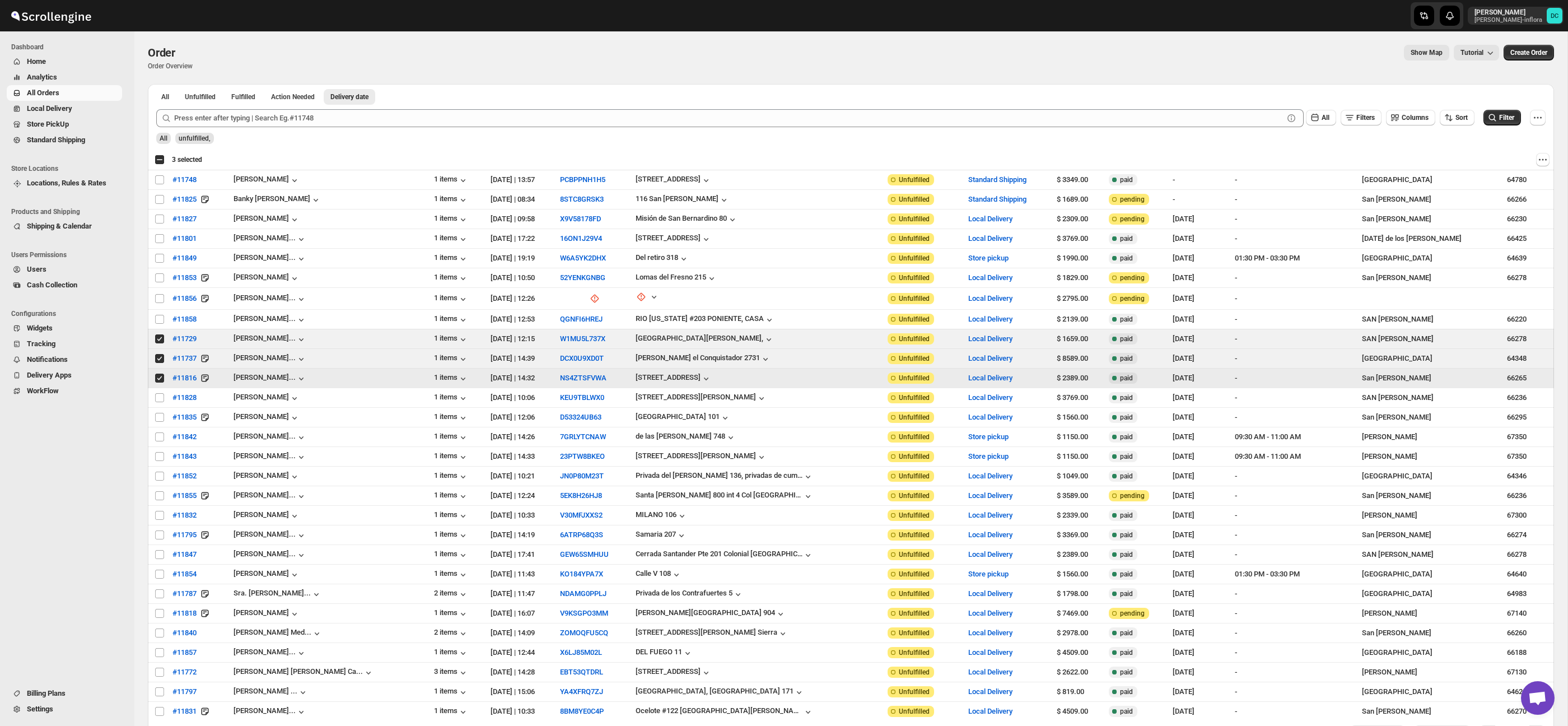
click at [157, 381] on input "Select order" at bounding box center [159, 378] width 9 height 9
checkbox input "false"
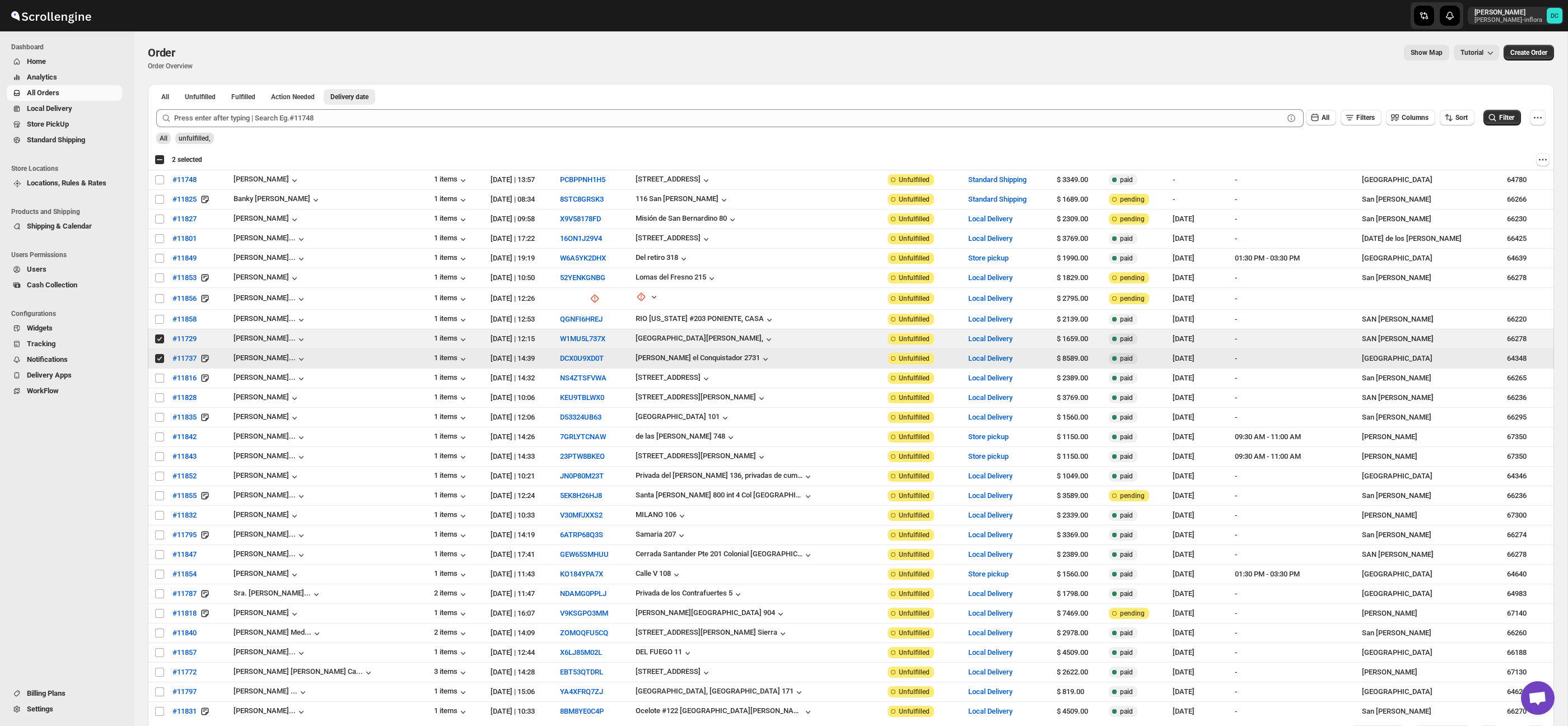
drag, startPoint x: 161, startPoint y: 359, endPoint x: 161, endPoint y: 350, distance: 9.0
click at [161, 356] on input "Select order" at bounding box center [159, 358] width 9 height 9
checkbox input "false"
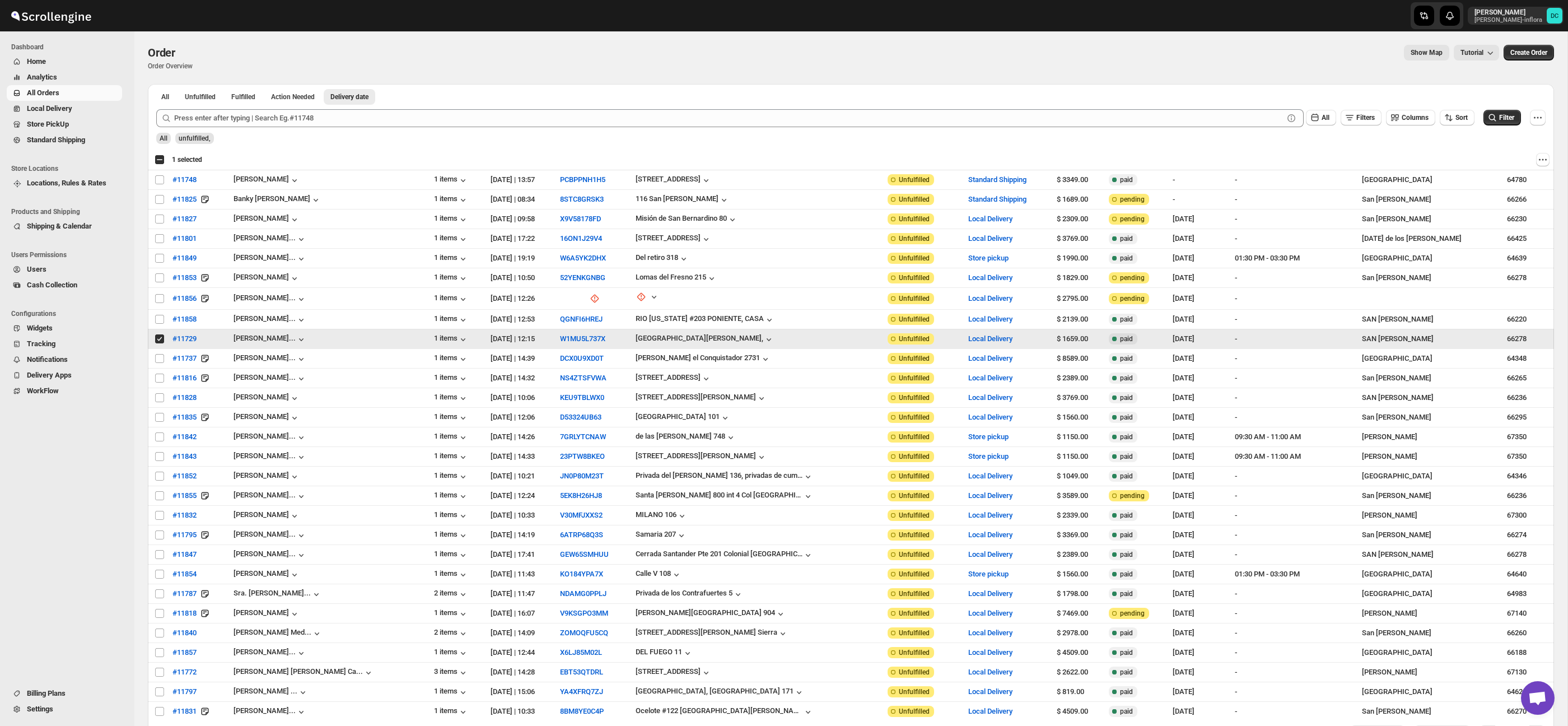
click at [158, 340] on input "Select order" at bounding box center [159, 339] width 9 height 9
checkbox input "false"
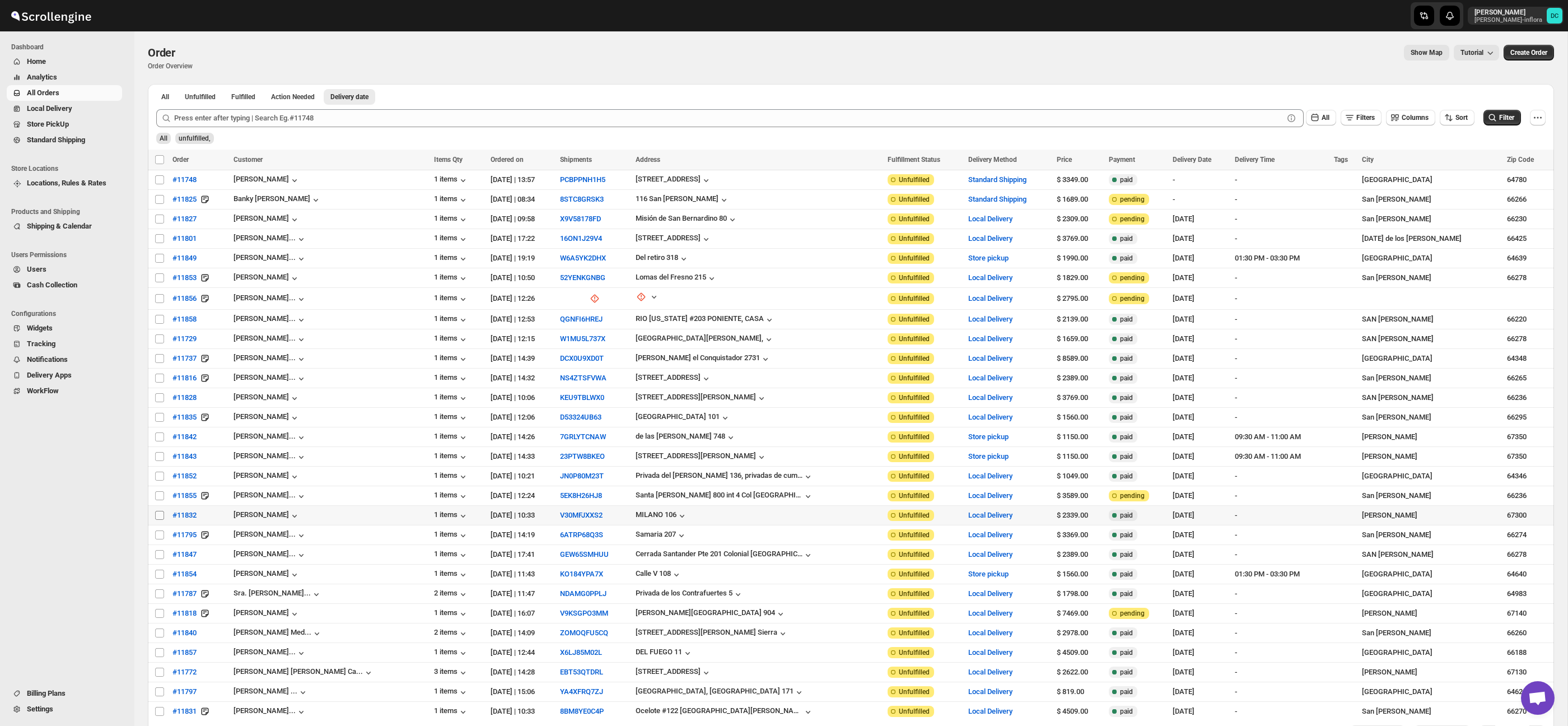
click at [158, 518] on input "Select order" at bounding box center [159, 515] width 9 height 9
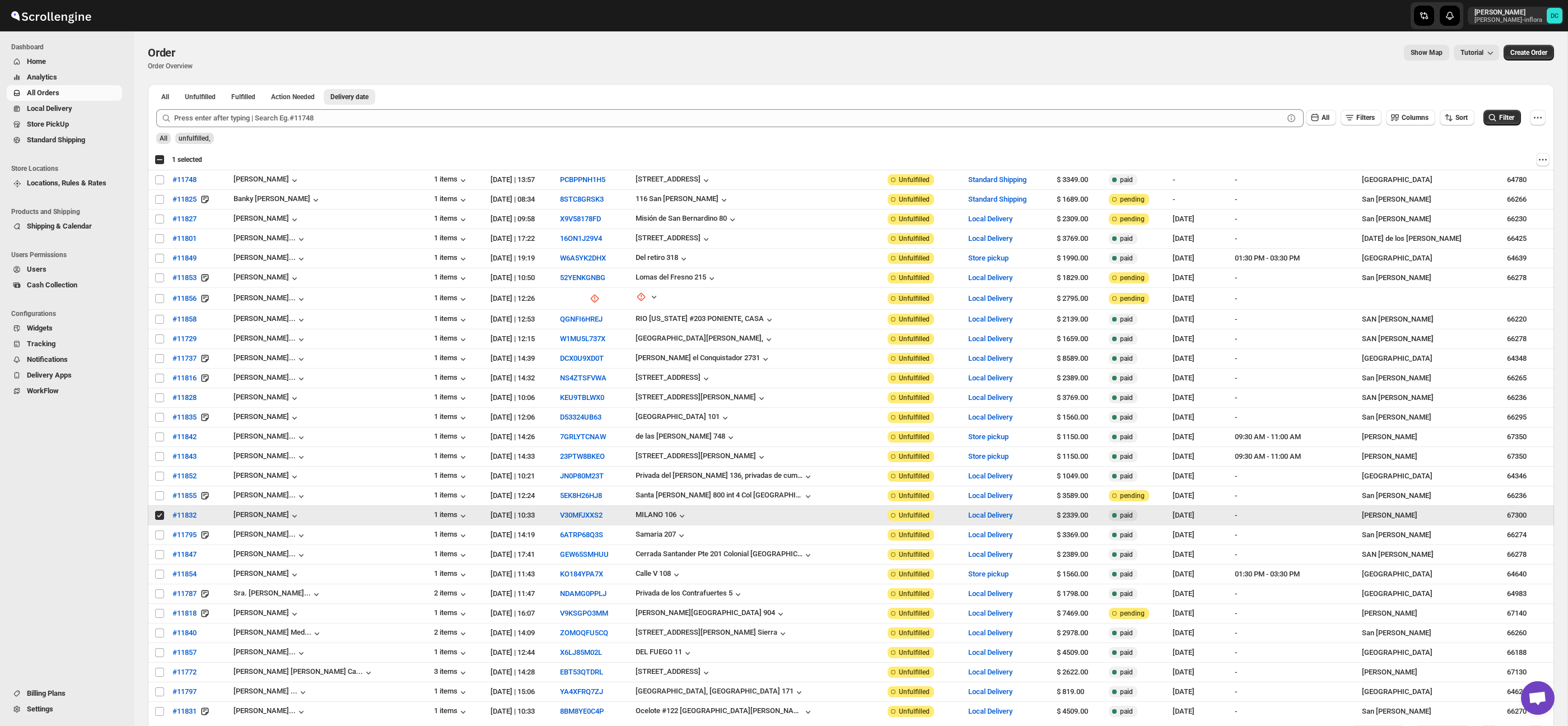
click at [158, 516] on input "Select order" at bounding box center [159, 515] width 9 height 9
checkbox input "false"
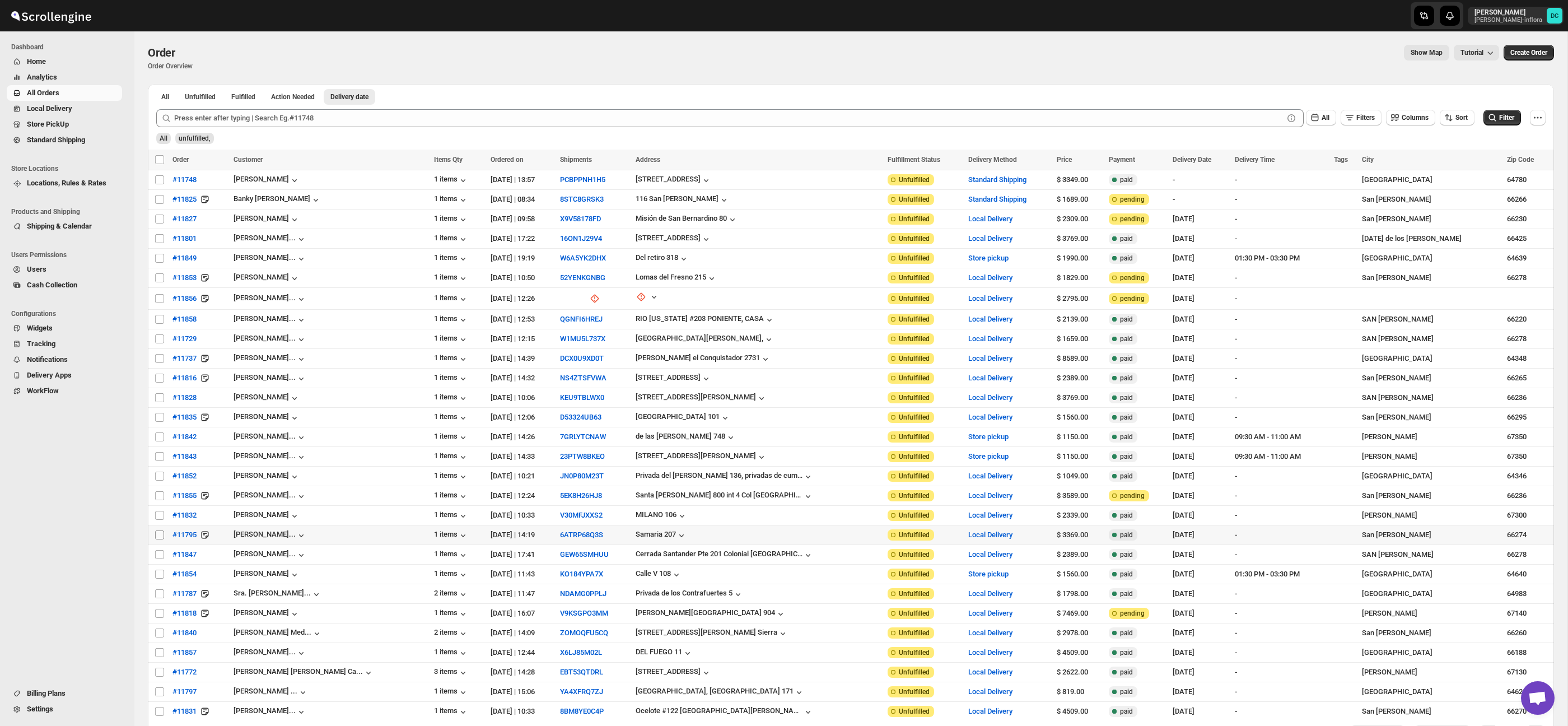
click at [161, 535] on input "Select order" at bounding box center [159, 535] width 9 height 9
checkbox input "true"
click at [158, 555] on input "Select order" at bounding box center [159, 554] width 9 height 9
checkbox input "true"
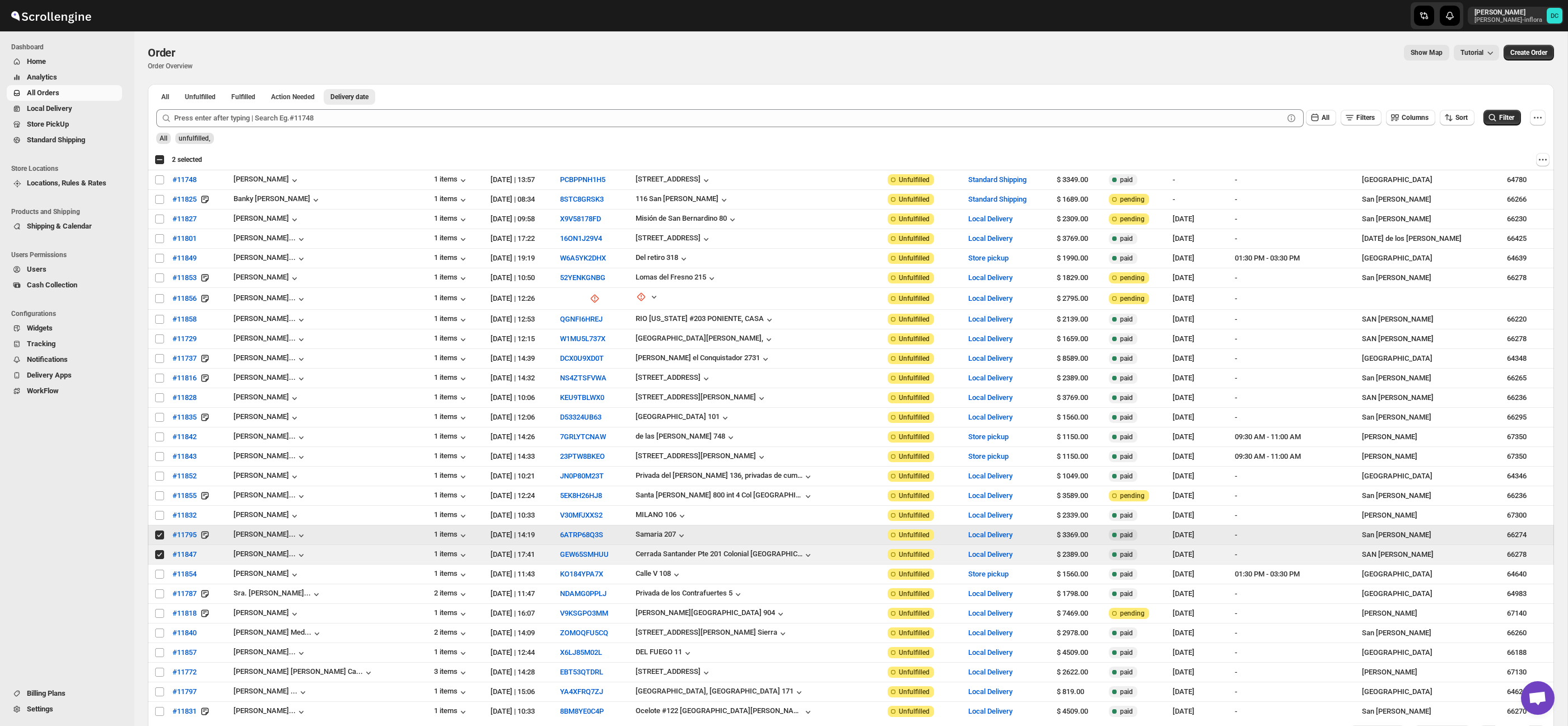
drag, startPoint x: 159, startPoint y: 536, endPoint x: 157, endPoint y: 549, distance: 13.2
click at [159, 537] on input "Select order" at bounding box center [159, 535] width 9 height 9
checkbox input "false"
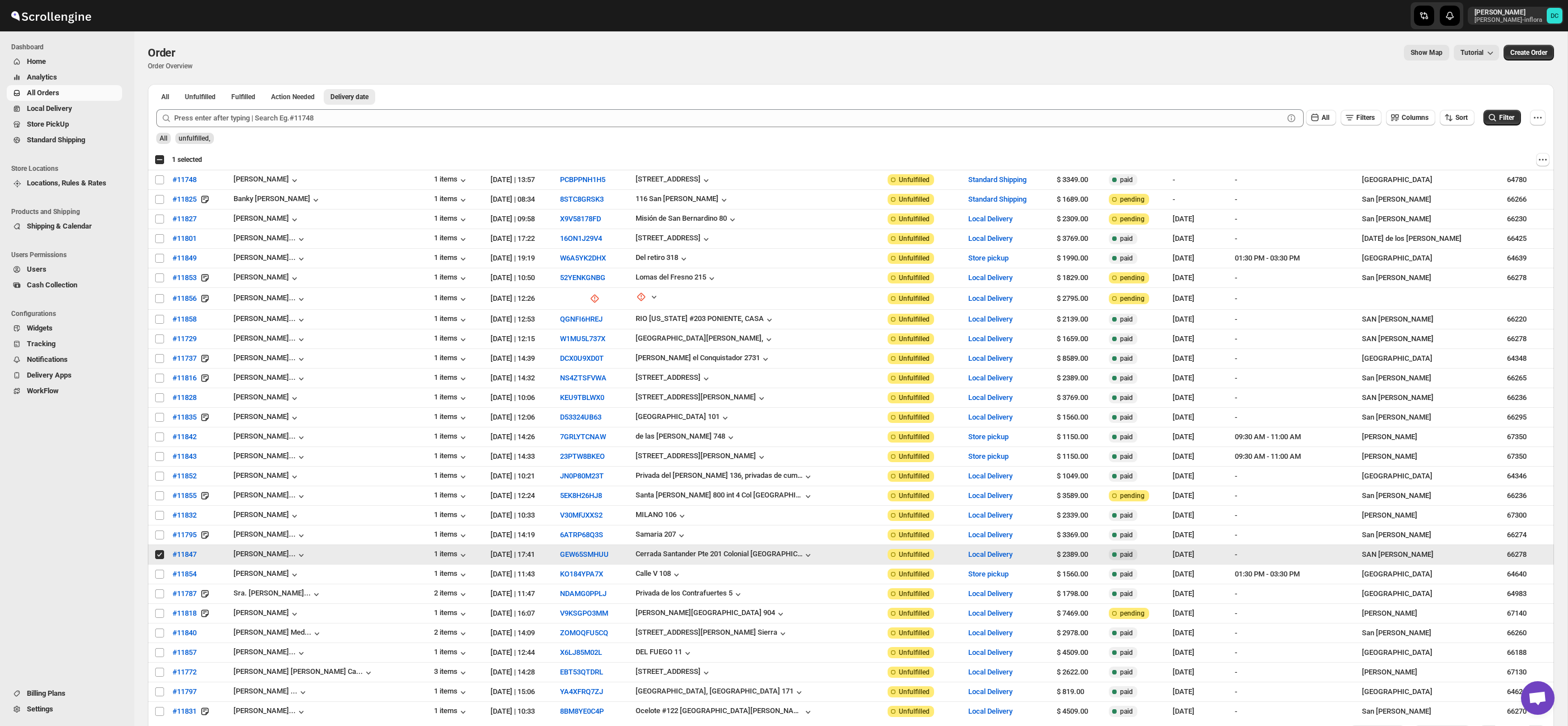
drag, startPoint x: 159, startPoint y: 557, endPoint x: 159, endPoint y: 566, distance: 9.0
click at [159, 557] on input "Select order" at bounding box center [159, 554] width 9 height 9
checkbox input "false"
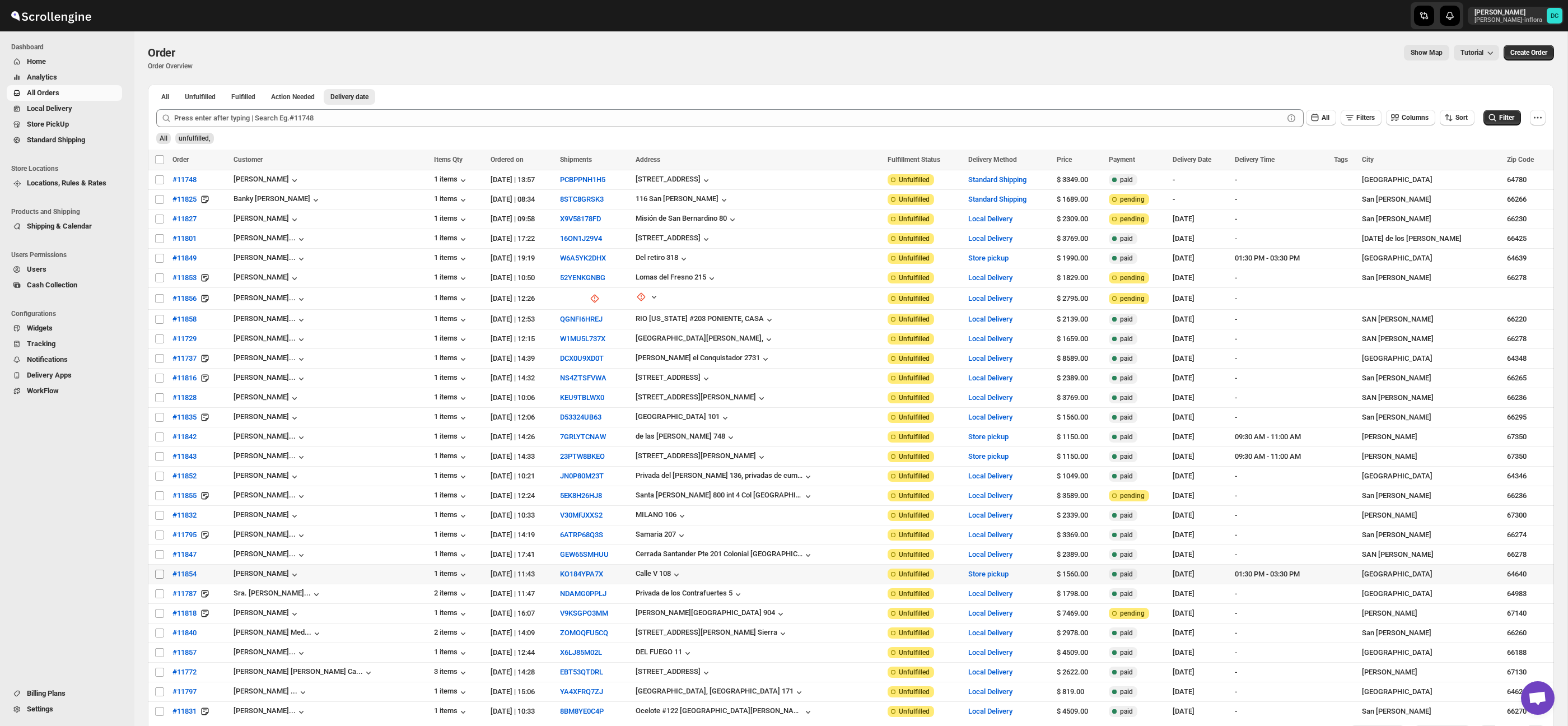
click at [160, 572] on input "Select order" at bounding box center [159, 574] width 9 height 9
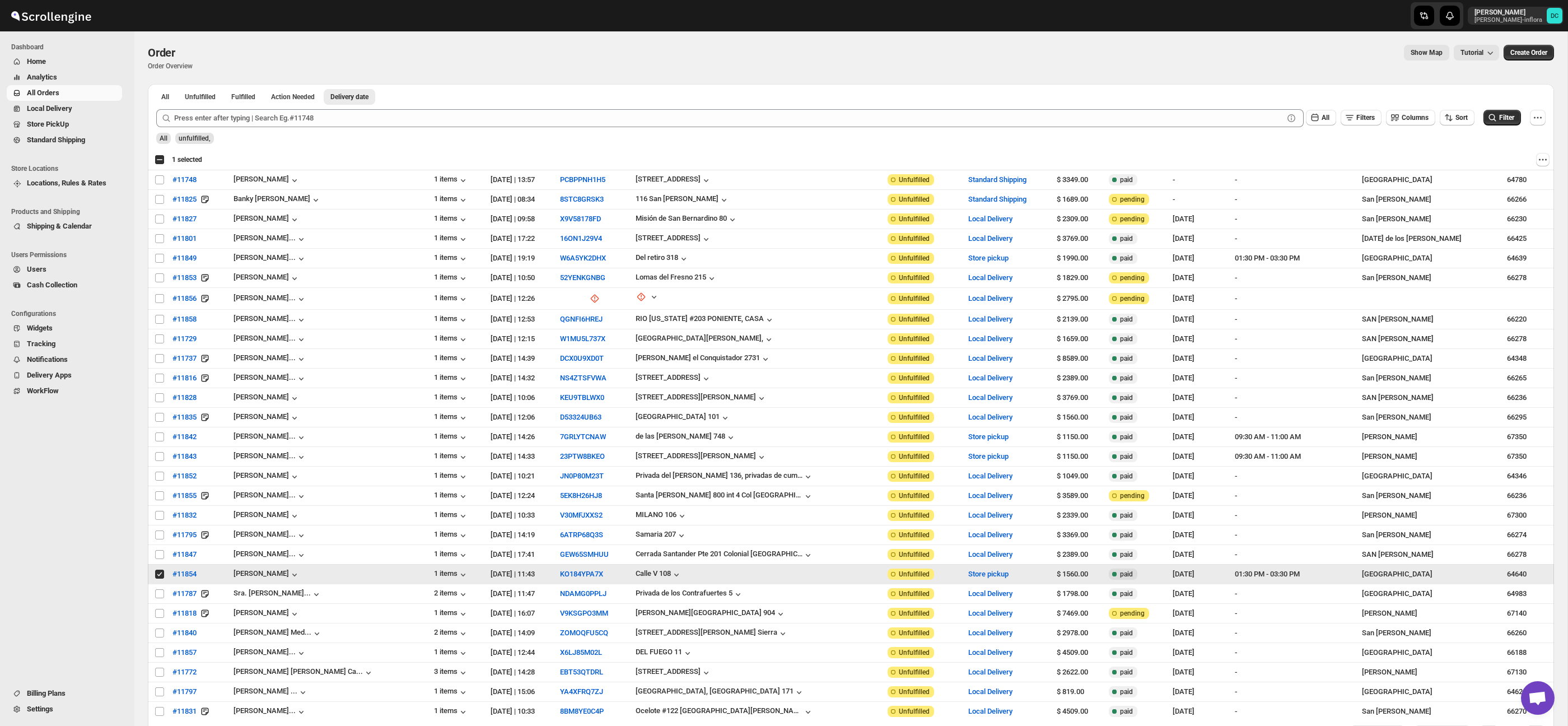
click at [158, 576] on input "Select order" at bounding box center [159, 574] width 9 height 9
checkbox input "false"
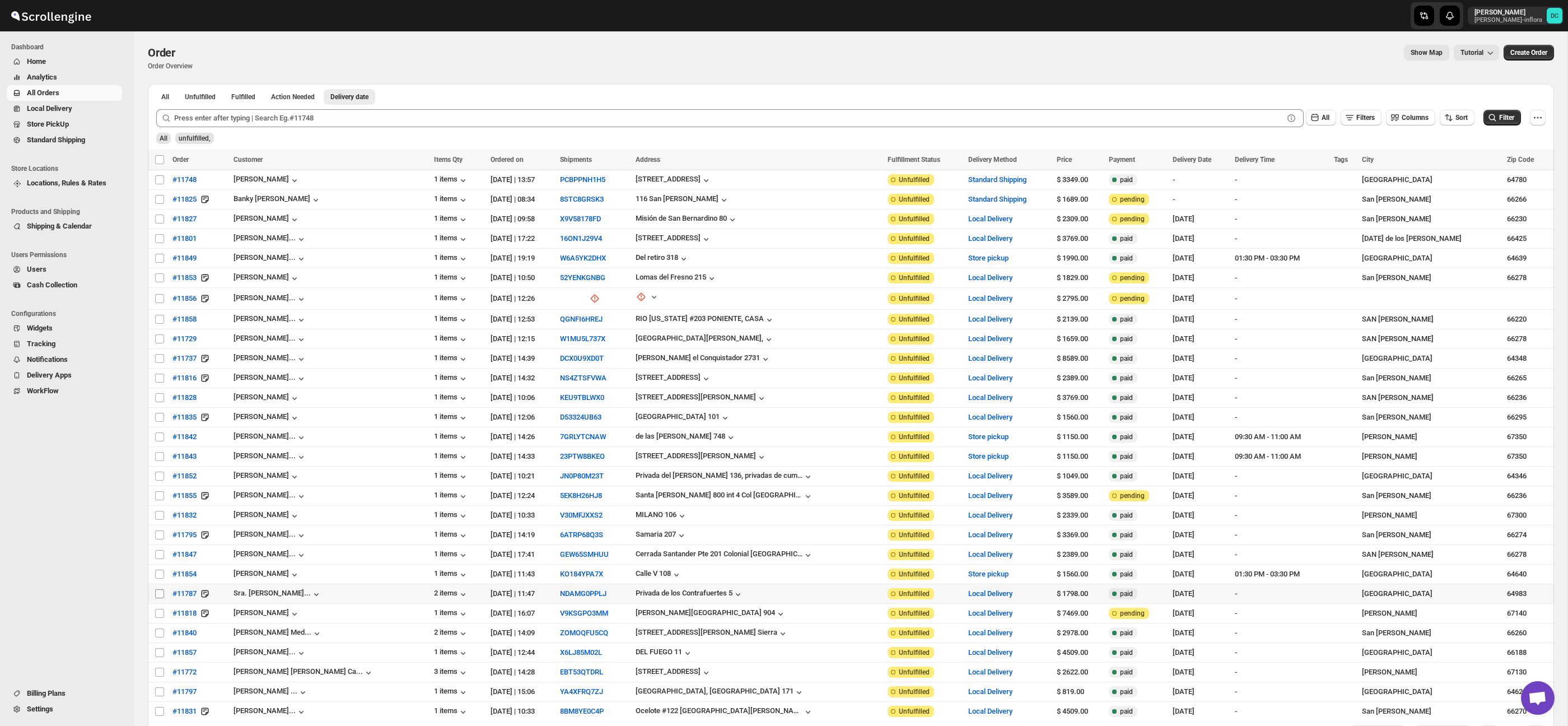
drag, startPoint x: 161, startPoint y: 593, endPoint x: 161, endPoint y: 605, distance: 12.0
click at [161, 593] on input "Select order" at bounding box center [159, 594] width 9 height 9
checkbox input "true"
click at [160, 612] on input "Select order" at bounding box center [159, 613] width 9 height 9
checkbox input "true"
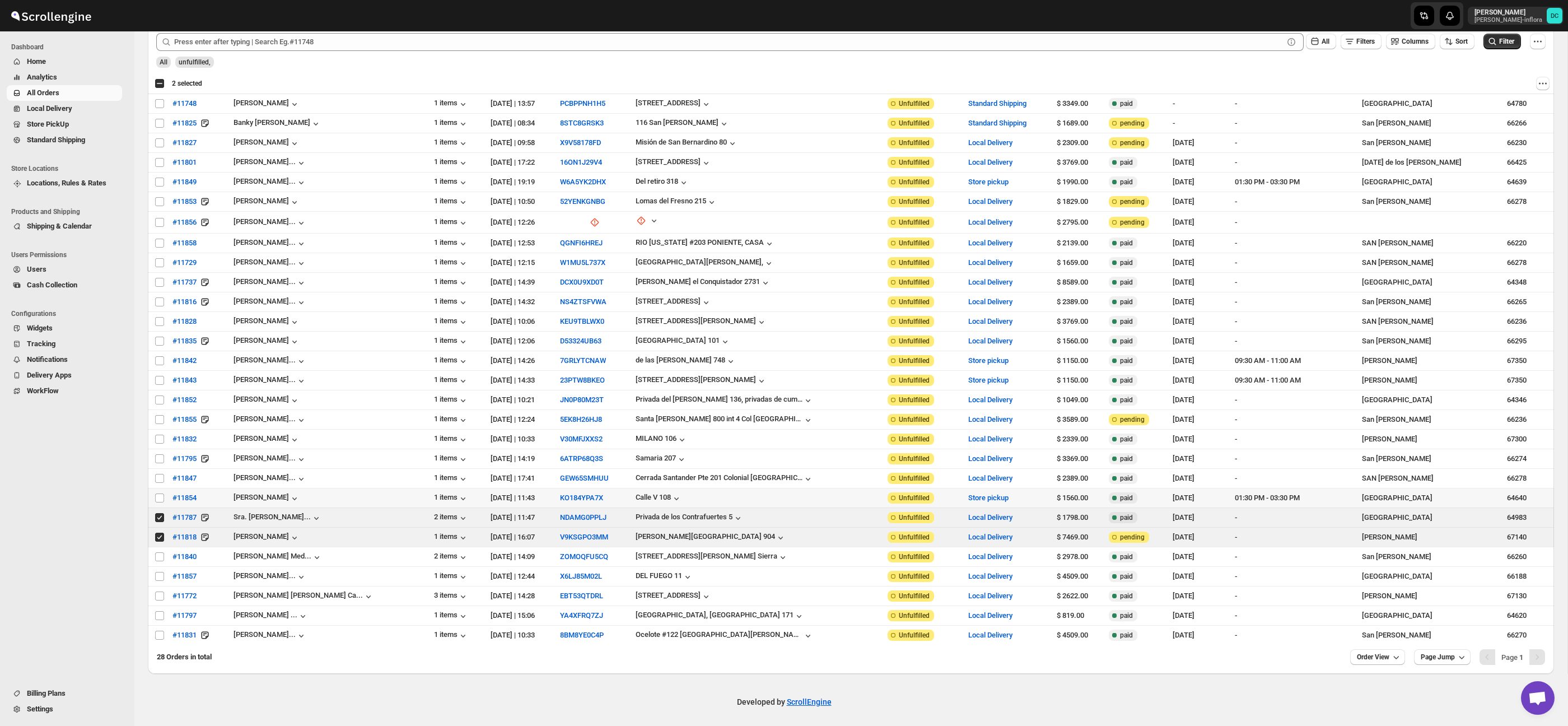
scroll to position [81, 0]
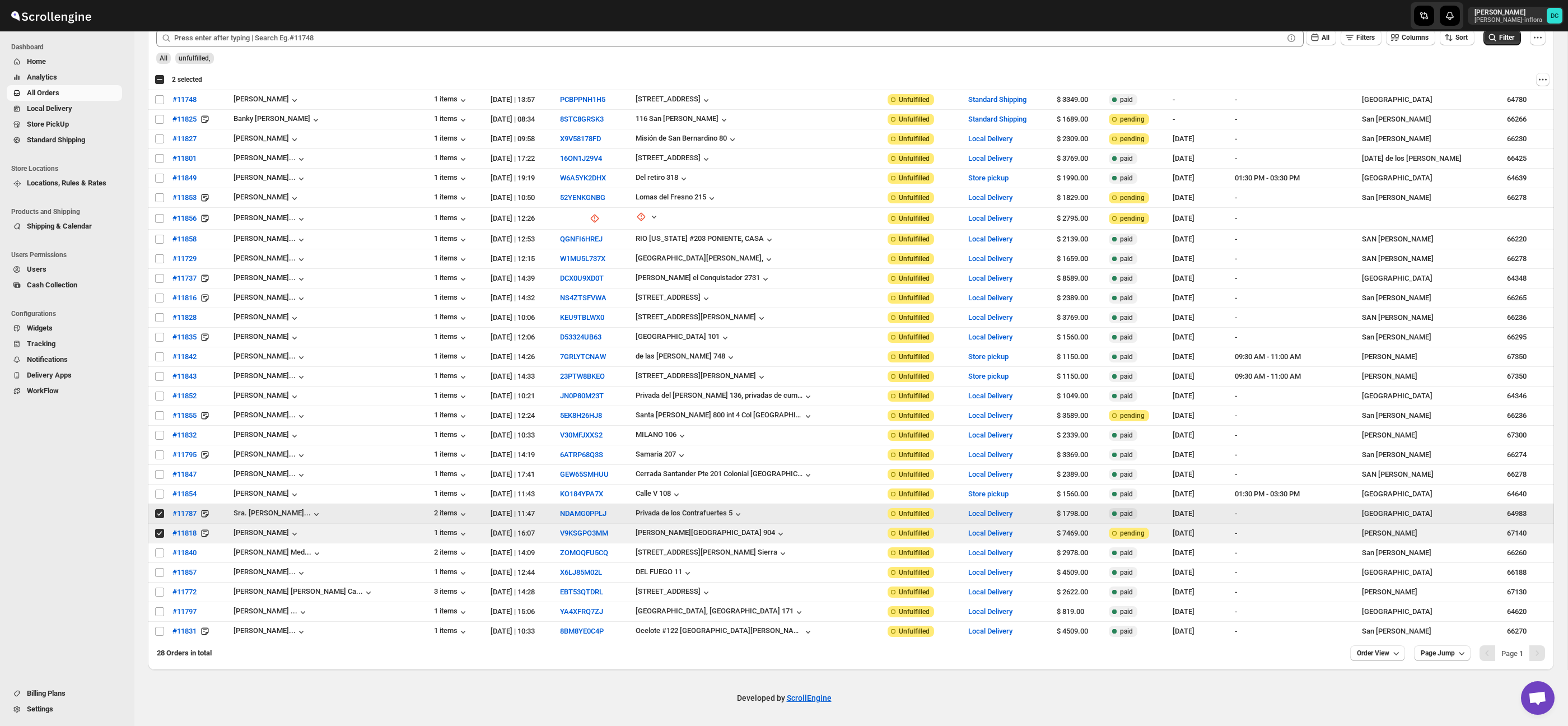
click at [160, 515] on input "Select order" at bounding box center [159, 513] width 9 height 9
checkbox input "false"
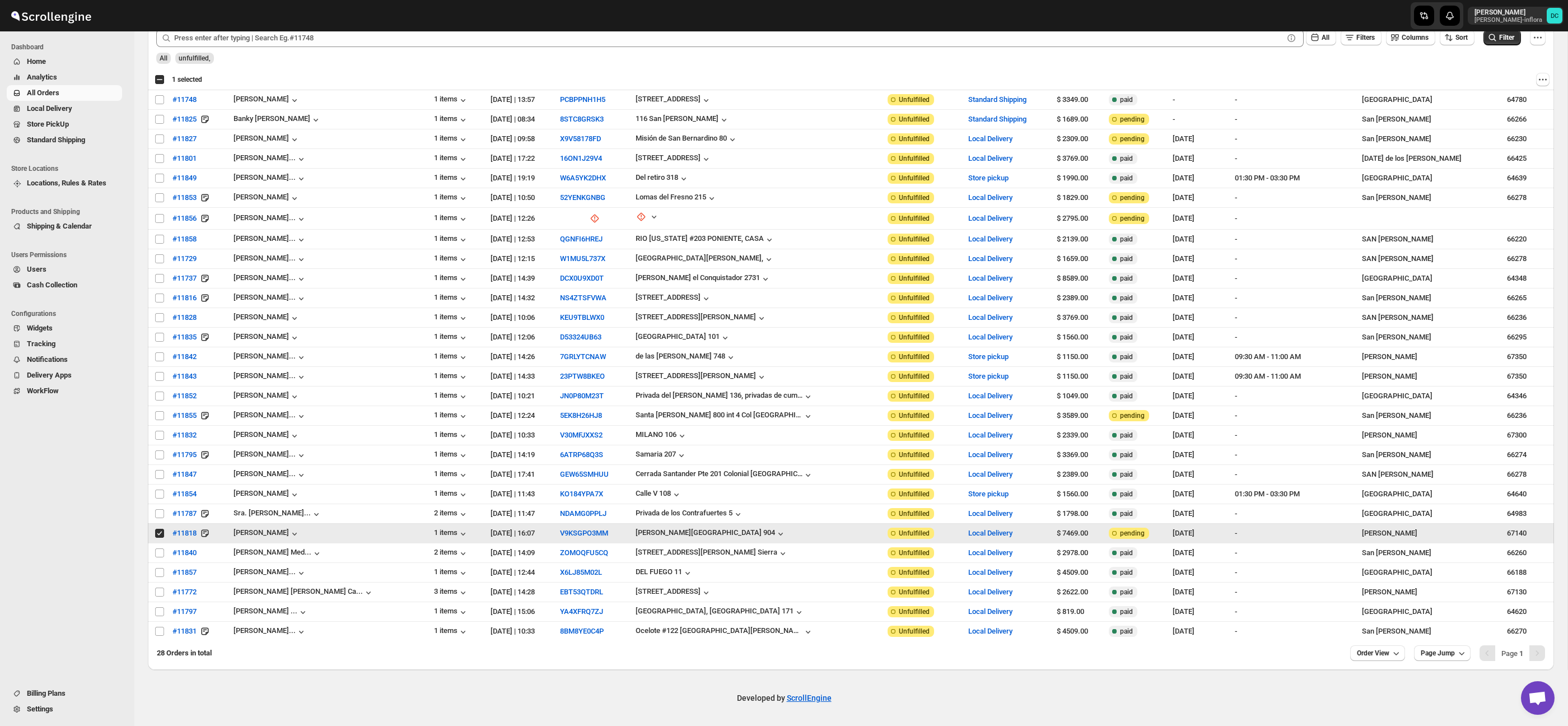
click at [161, 536] on input "Select order" at bounding box center [159, 533] width 9 height 9
checkbox input "false"
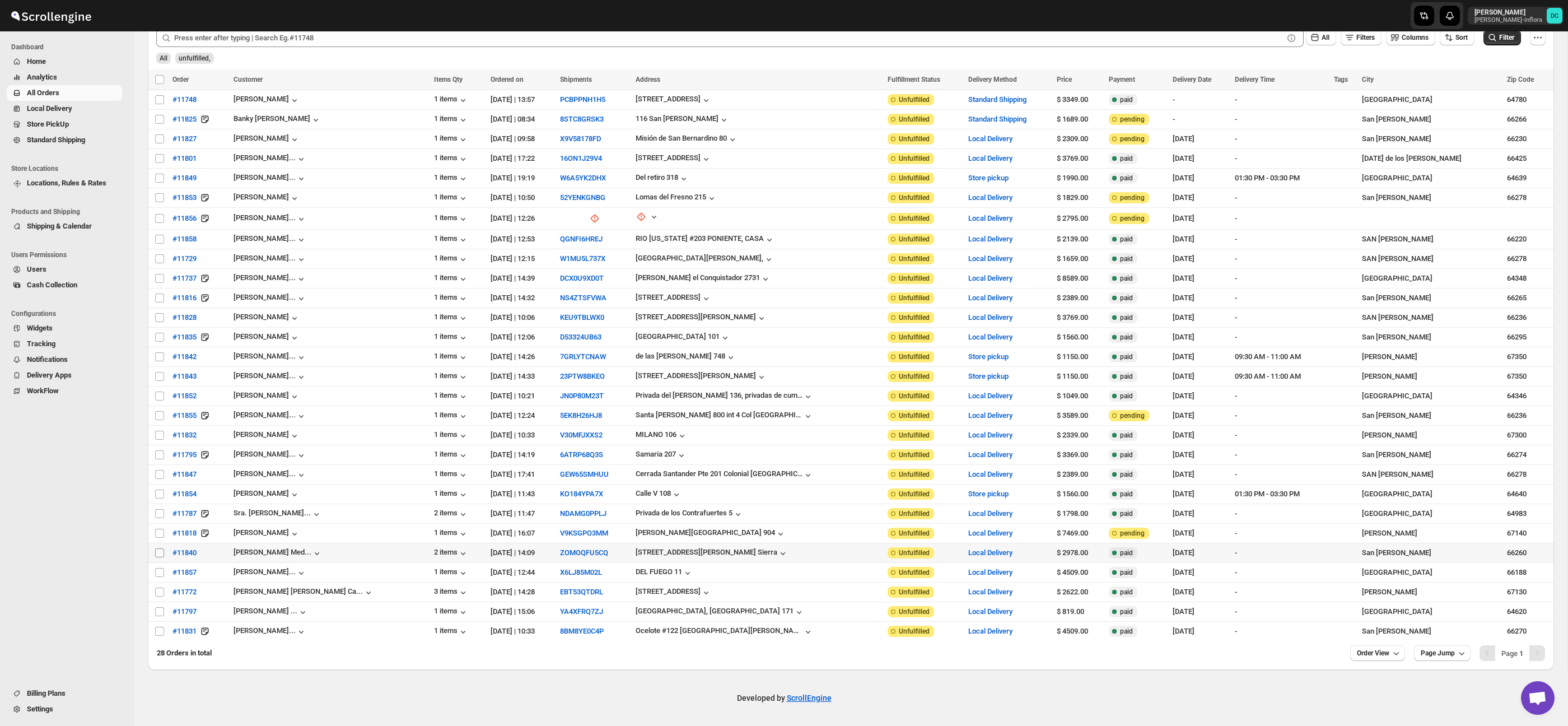
click at [161, 551] on input "Select order" at bounding box center [159, 553] width 9 height 9
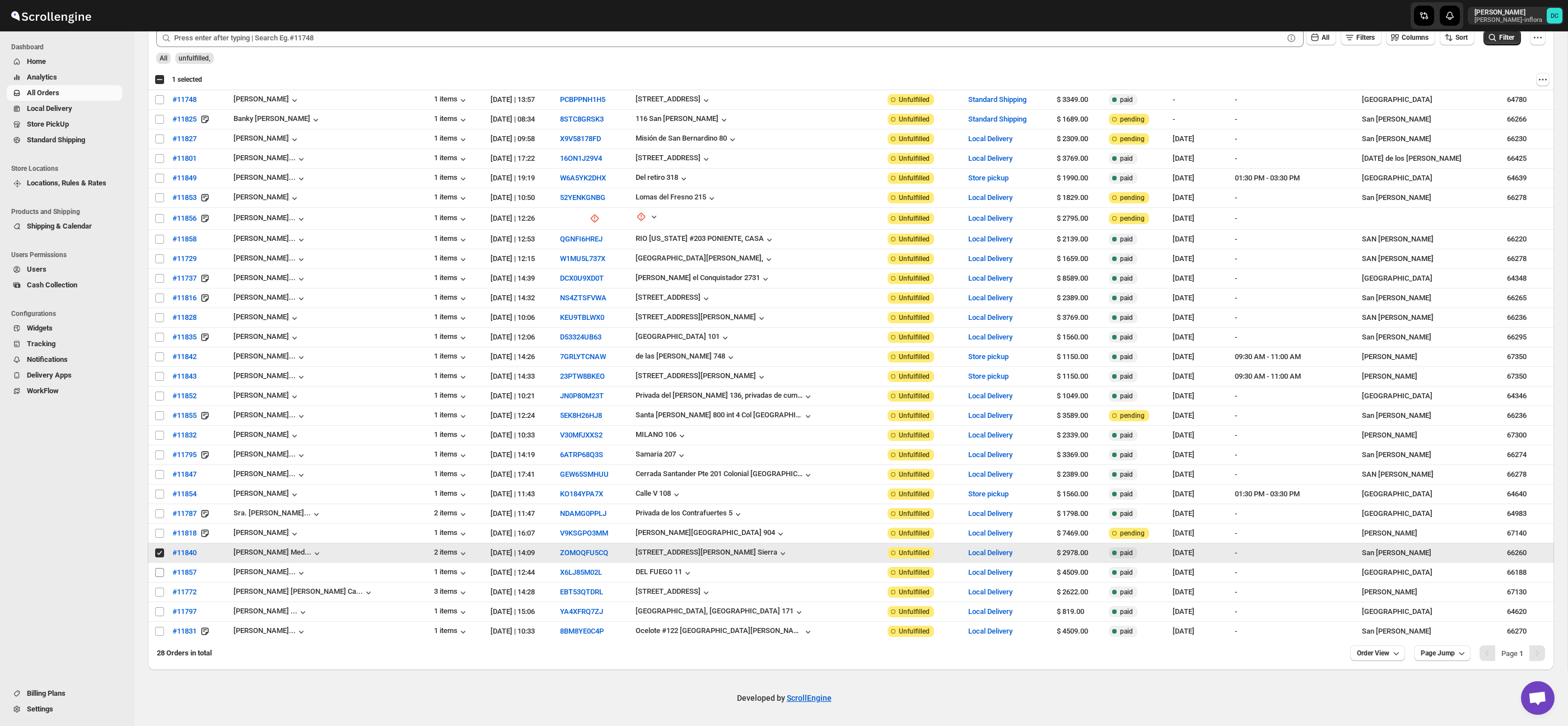
click at [158, 556] on input "Select order" at bounding box center [159, 553] width 9 height 9
checkbox input "false"
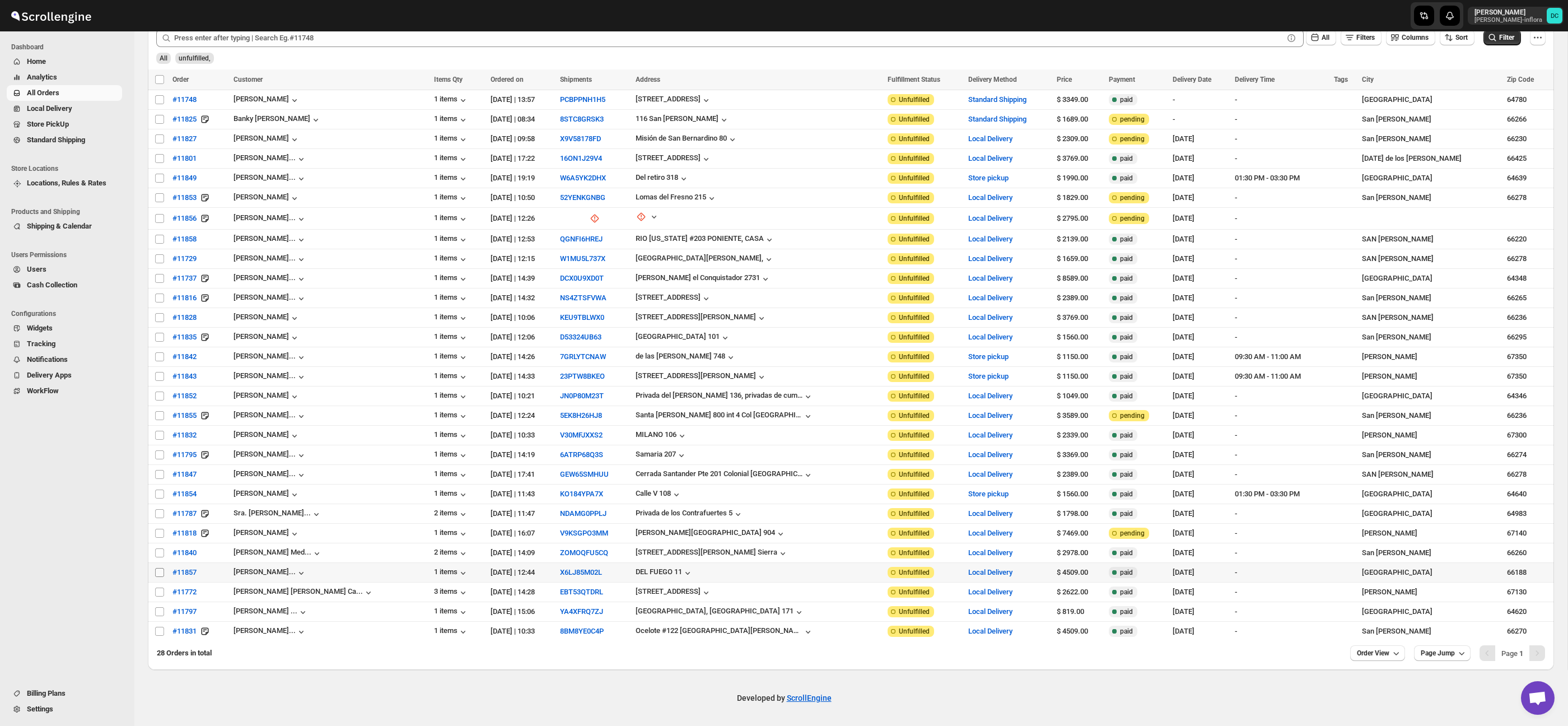
click at [160, 571] on input "Select order" at bounding box center [159, 573] width 9 height 9
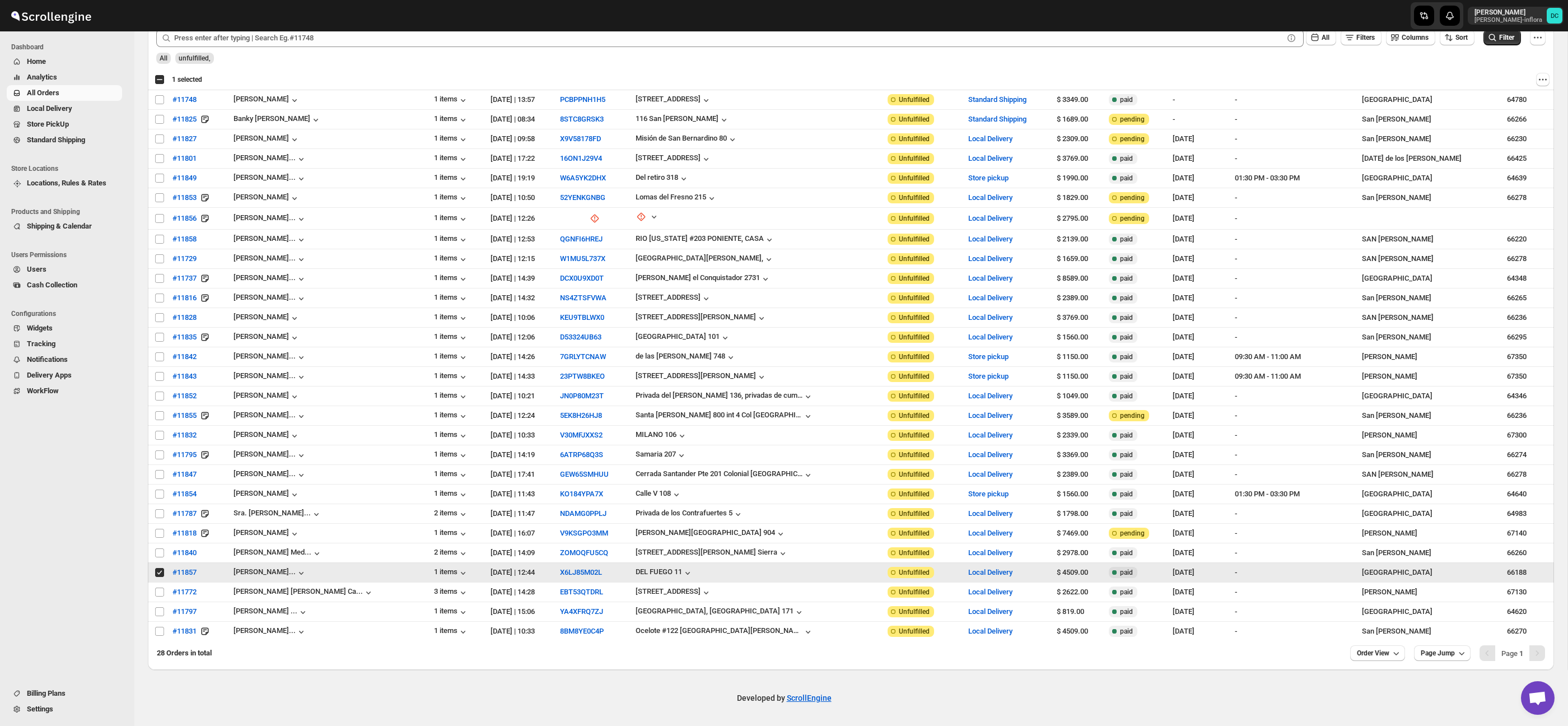
click at [163, 572] on input "Select order" at bounding box center [159, 573] width 9 height 9
checkbox input "false"
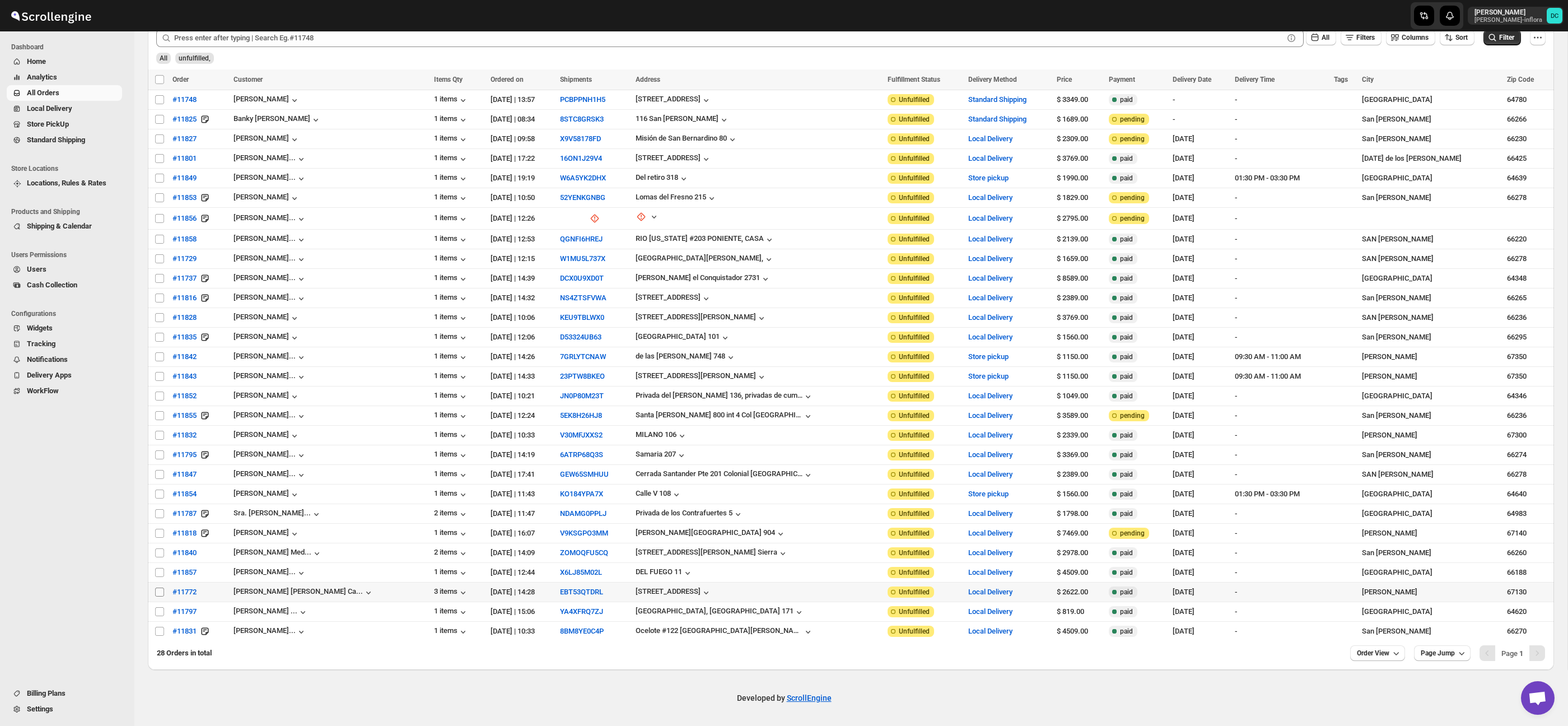
click at [158, 592] on input "Select order" at bounding box center [159, 592] width 9 height 9
click at [161, 593] on input "Select order" at bounding box center [159, 592] width 9 height 9
checkbox input "false"
click at [161, 611] on input "Select order" at bounding box center [159, 611] width 9 height 9
checkbox input "true"
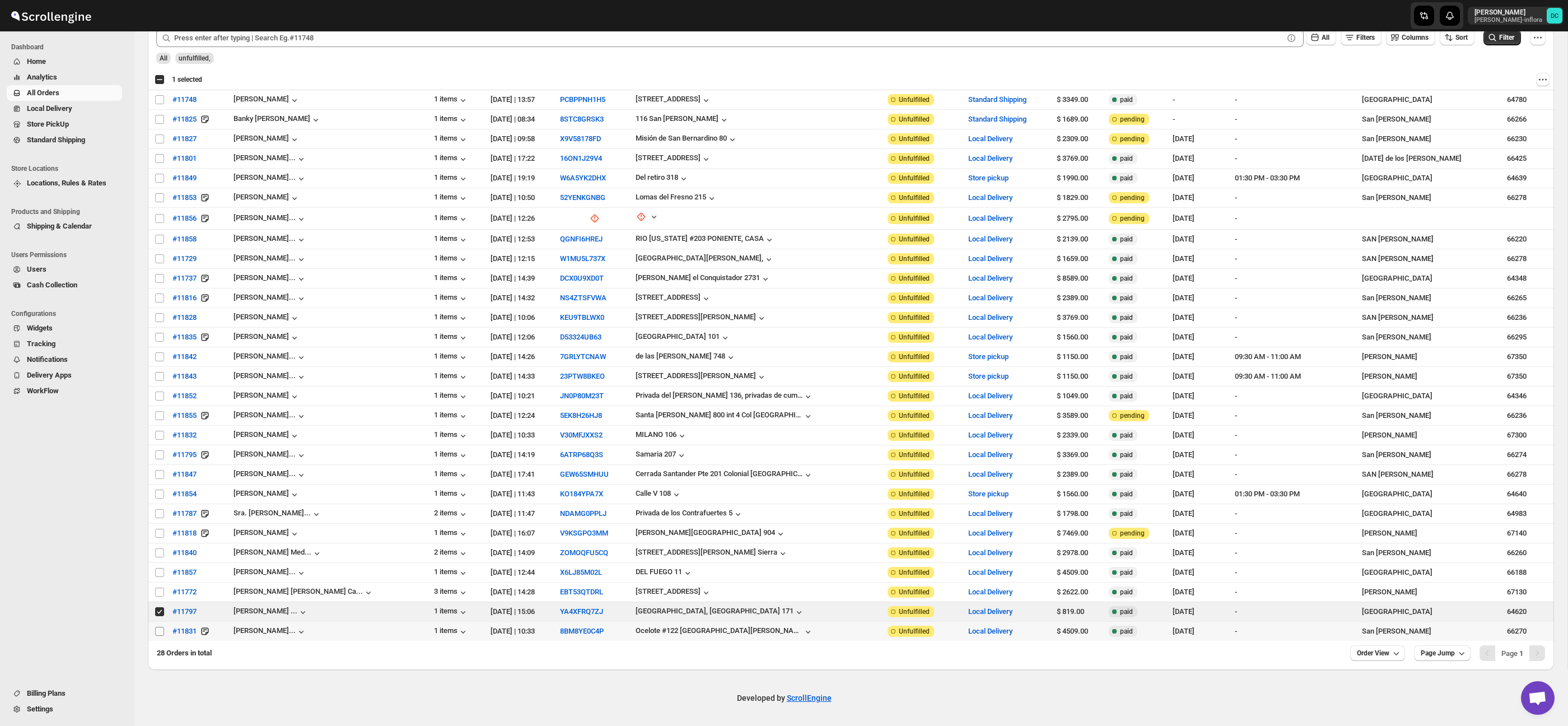
click at [159, 633] on input "Select order" at bounding box center [159, 631] width 9 height 9
checkbox input "true"
click at [159, 613] on input "Select order" at bounding box center [159, 611] width 9 height 9
checkbox input "false"
click at [159, 630] on input "Select order" at bounding box center [159, 631] width 9 height 9
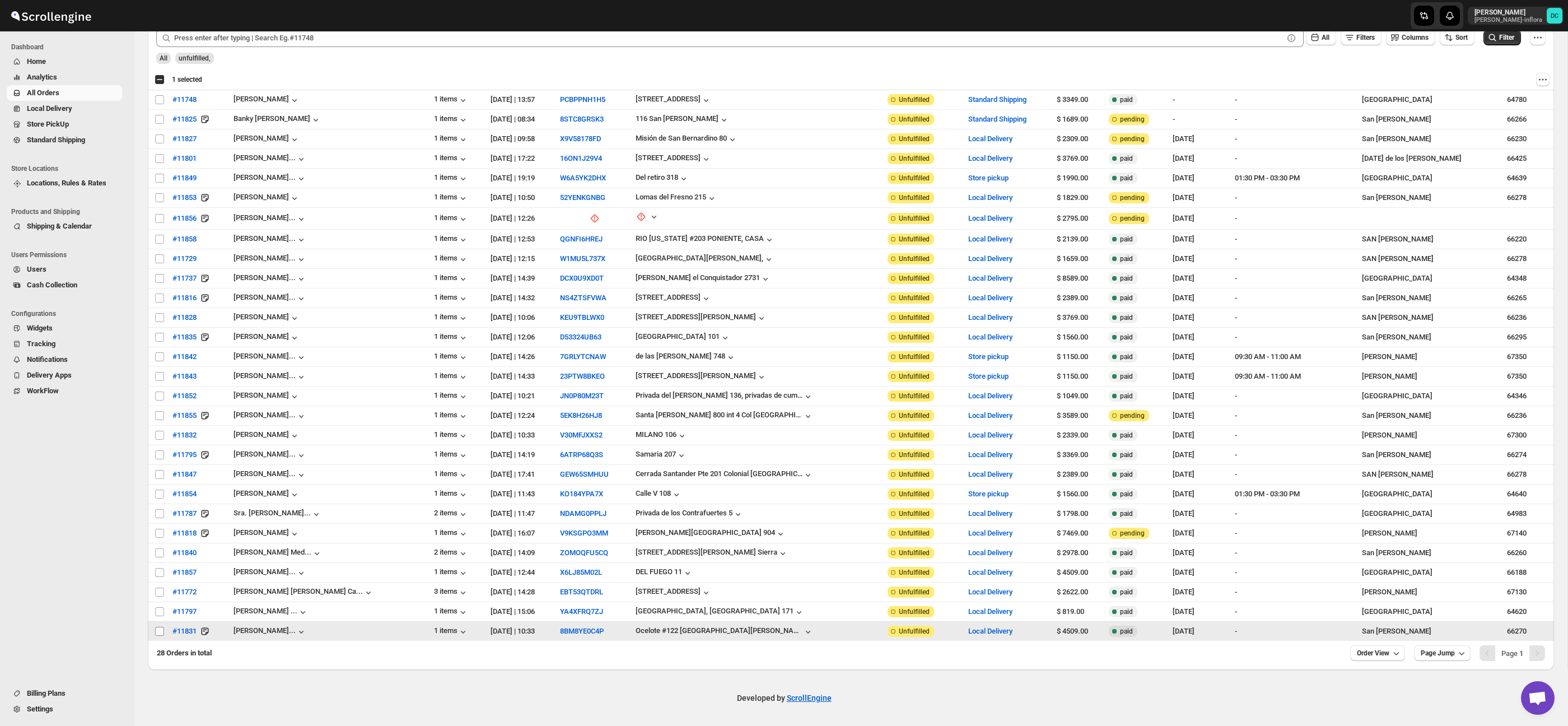
checkbox input "false"
